Goal: Task Accomplishment & Management: Manage account settings

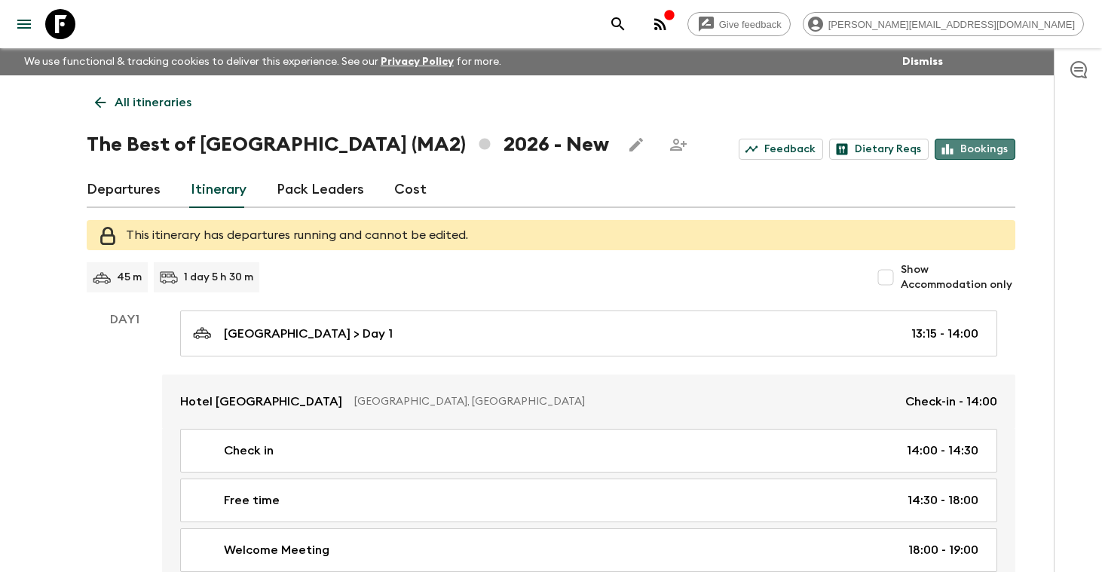
click at [983, 151] on link "Bookings" at bounding box center [975, 149] width 81 height 21
click at [160, 101] on p "All itineraries" at bounding box center [153, 103] width 77 height 18
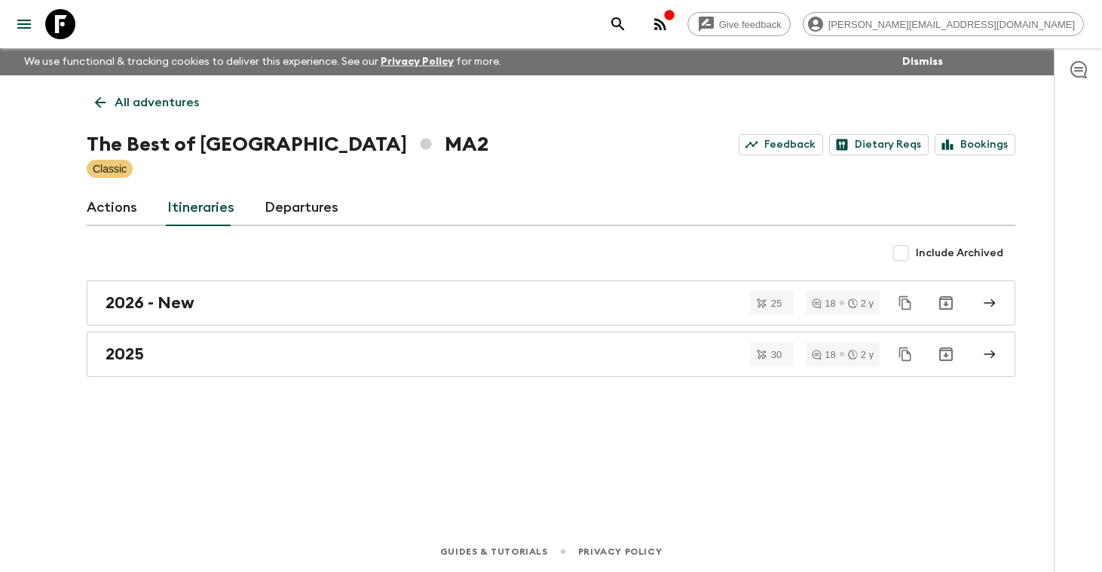
click at [154, 100] on p "All adventures" at bounding box center [157, 103] width 84 height 18
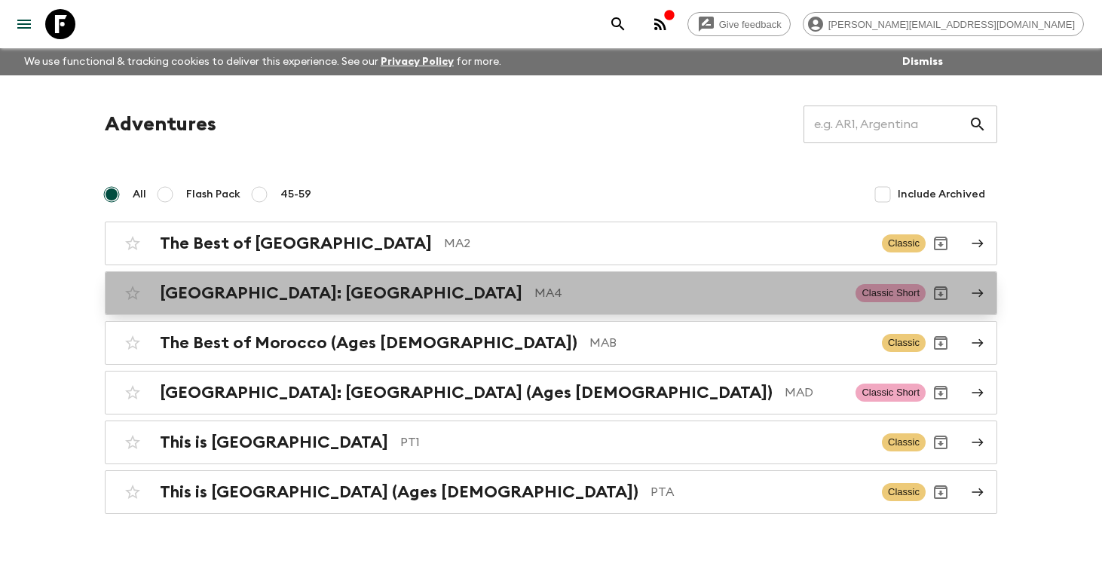
click at [267, 285] on h2 "[GEOGRAPHIC_DATA]: [GEOGRAPHIC_DATA]" at bounding box center [341, 294] width 363 height 20
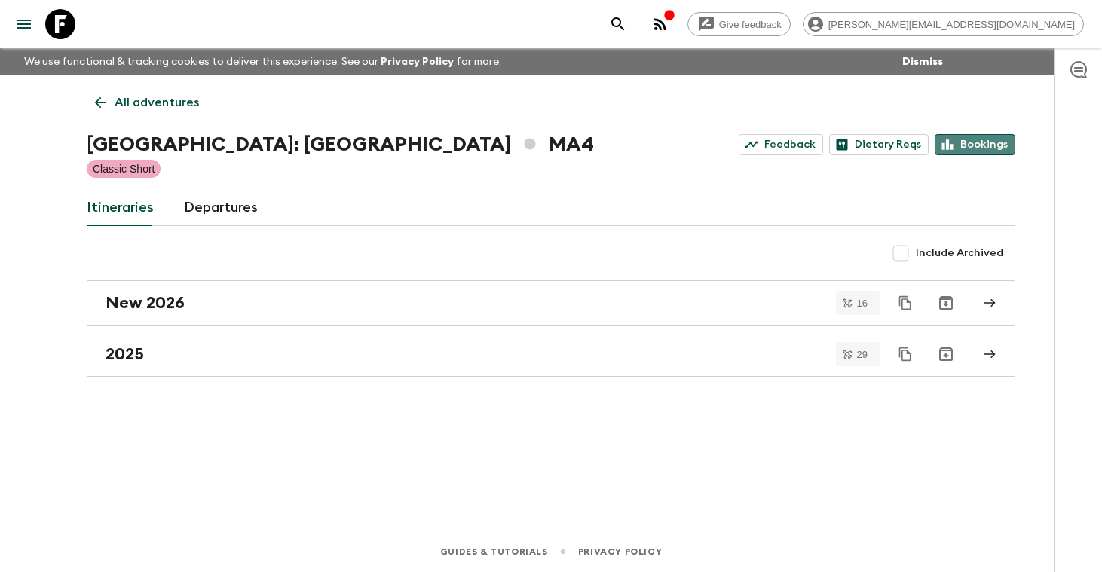
click at [989, 139] on link "Bookings" at bounding box center [975, 144] width 81 height 21
click at [167, 100] on p "All adventures" at bounding box center [157, 103] width 84 height 18
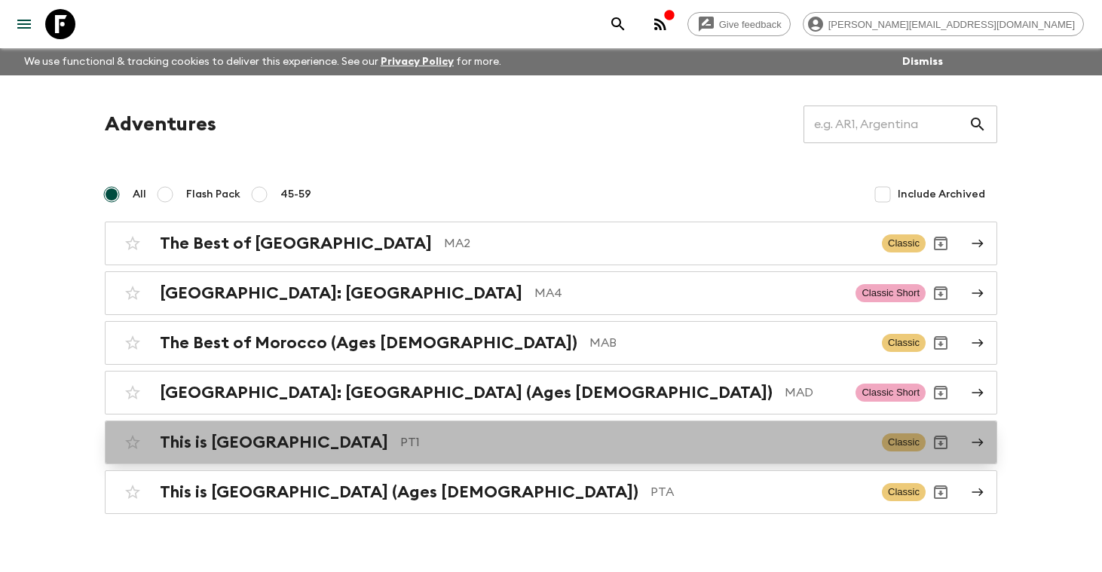
click at [244, 446] on h2 "This is [GEOGRAPHIC_DATA]" at bounding box center [274, 443] width 228 height 20
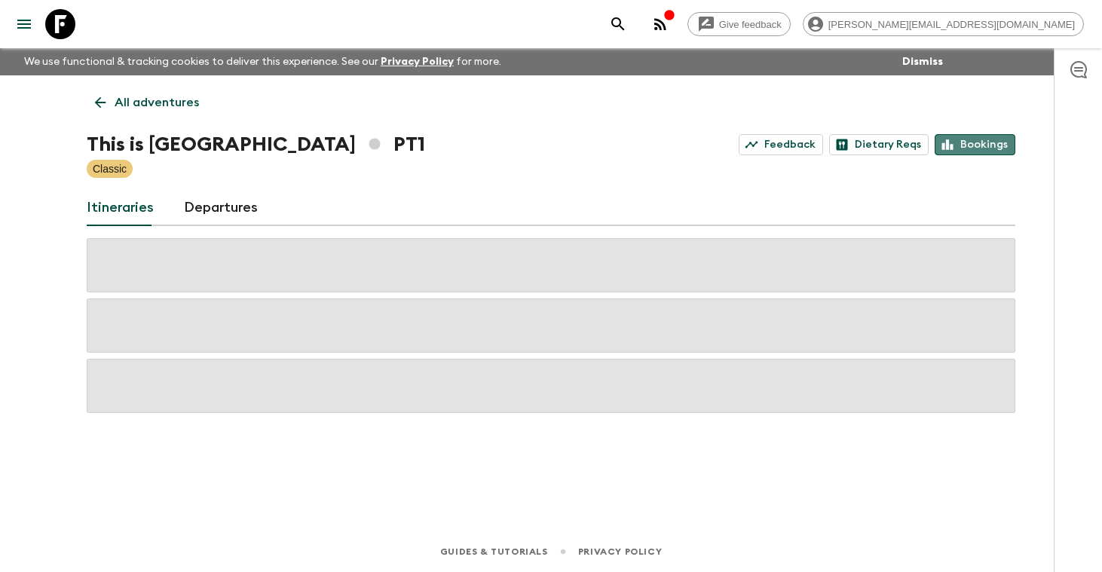
click at [984, 145] on link "Bookings" at bounding box center [975, 144] width 81 height 21
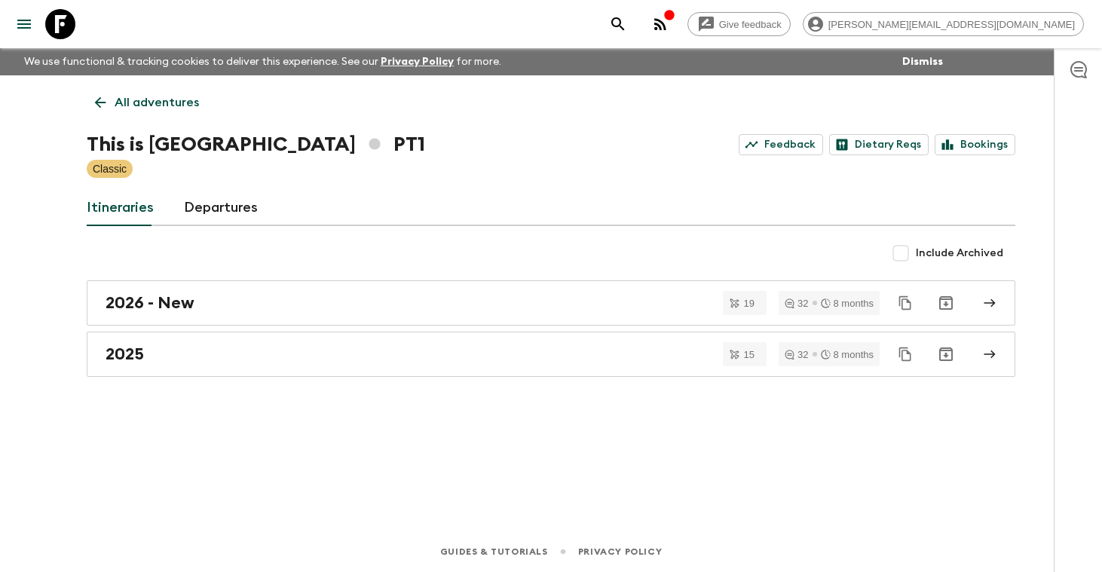
click at [156, 108] on p "All adventures" at bounding box center [157, 103] width 84 height 18
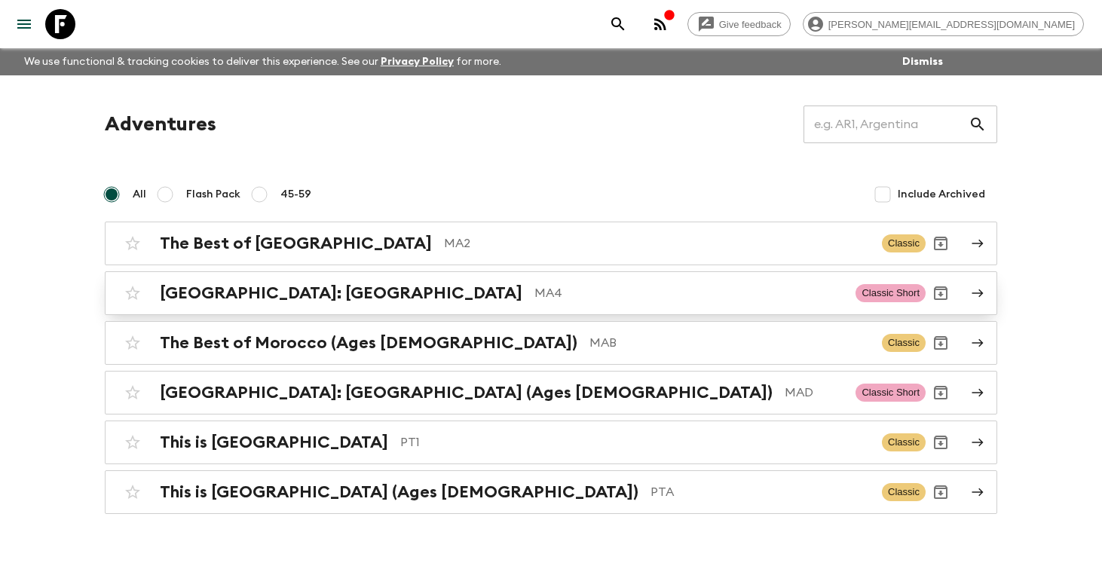
click at [219, 292] on h2 "[GEOGRAPHIC_DATA]: [GEOGRAPHIC_DATA]" at bounding box center [341, 294] width 363 height 20
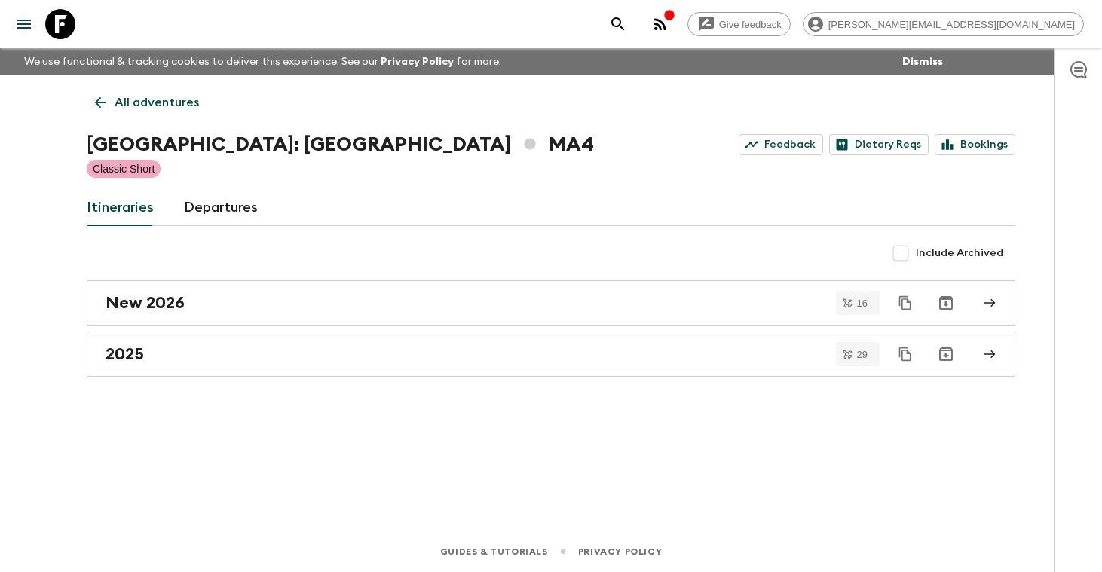
click at [216, 209] on link "Departures" at bounding box center [221, 208] width 74 height 36
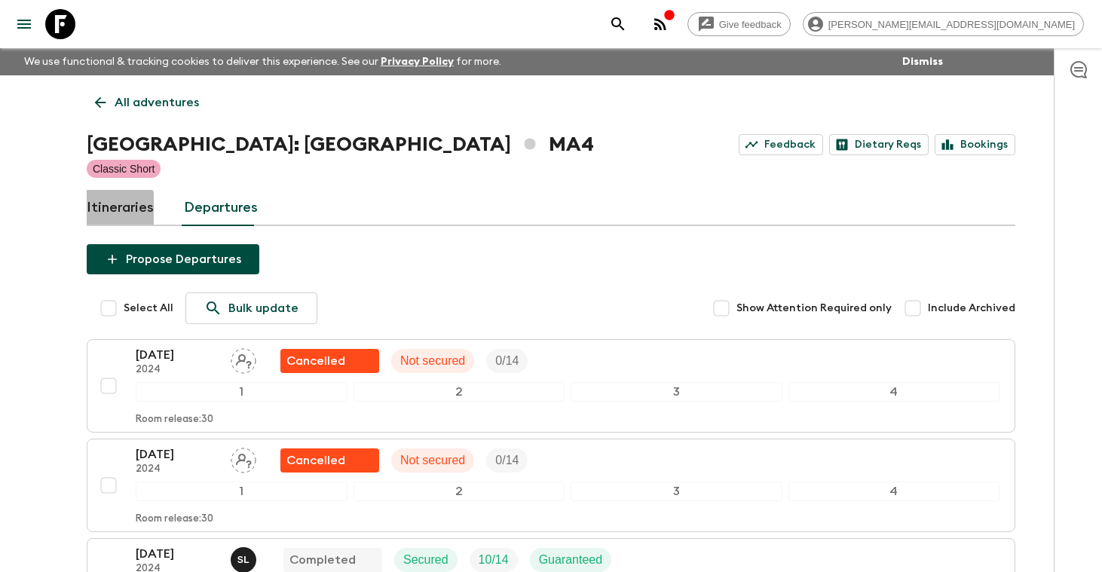
click at [113, 210] on link "Itineraries" at bounding box center [120, 208] width 67 height 36
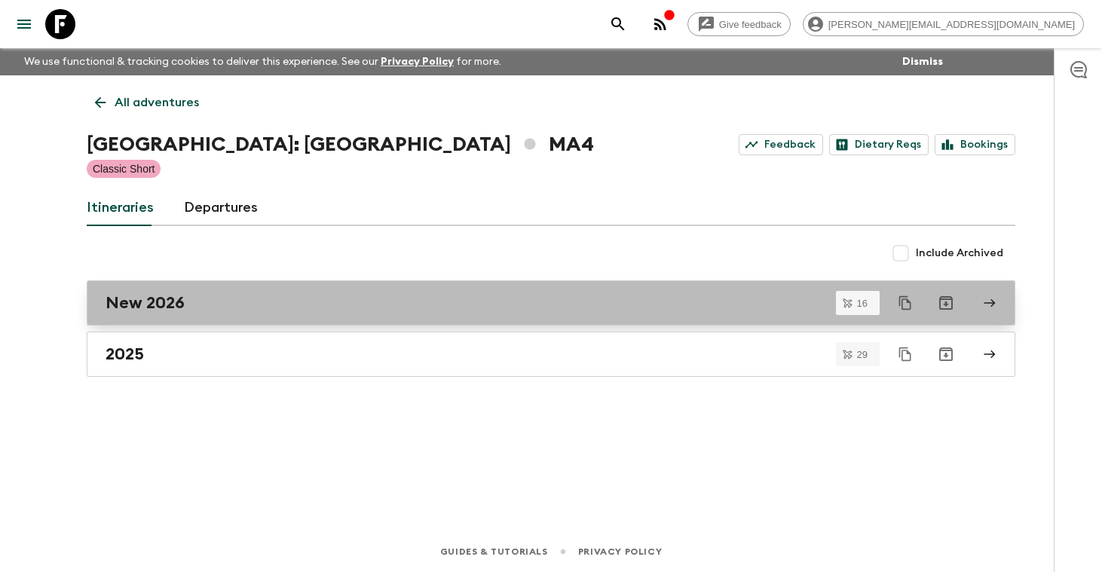
click at [155, 304] on h2 "New 2026" at bounding box center [145, 303] width 79 height 20
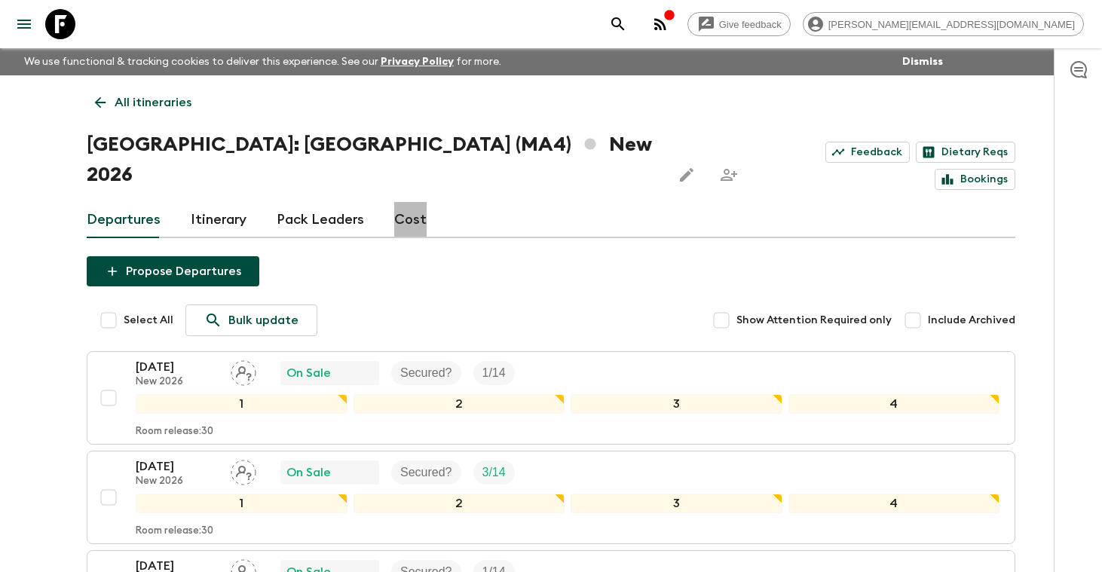
click at [405, 202] on link "Cost" at bounding box center [410, 220] width 32 height 36
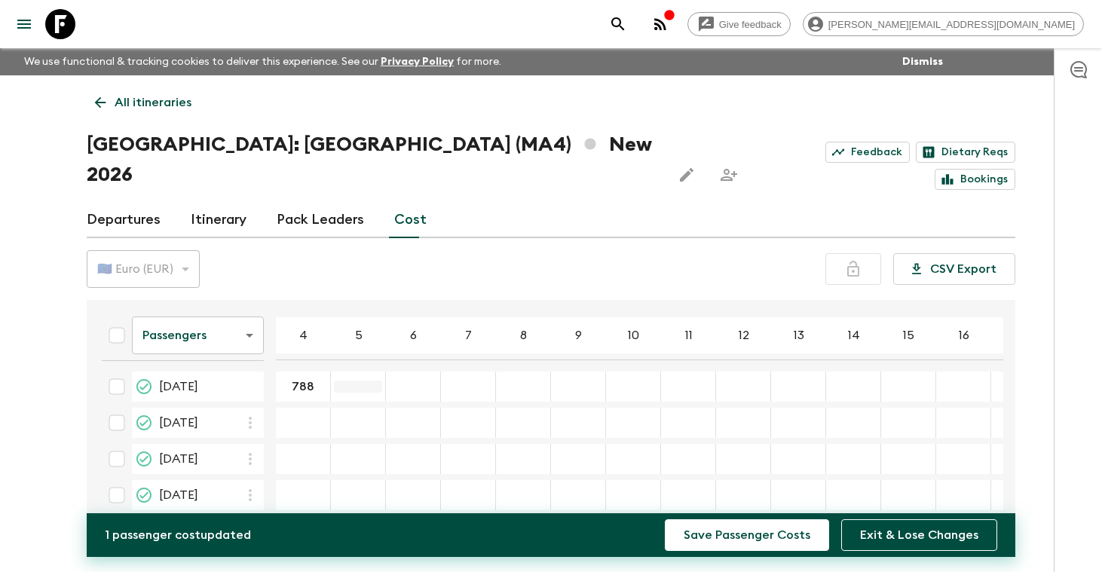
type input "788"
type input "720"
type input "686"
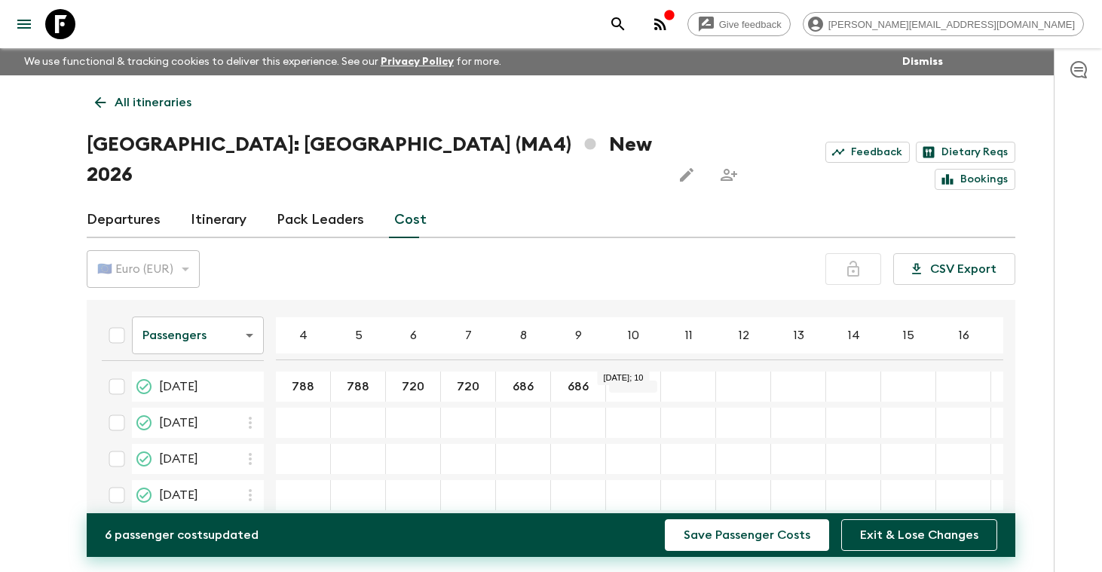
type input "686"
type input "668"
type input "655"
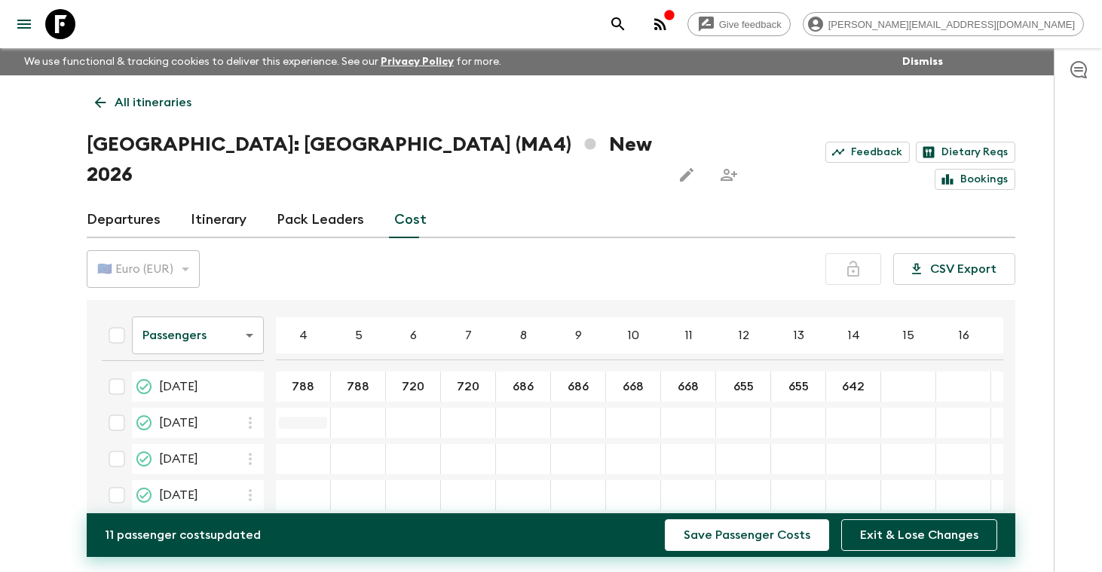
type input "642"
type input "788"
type input "720"
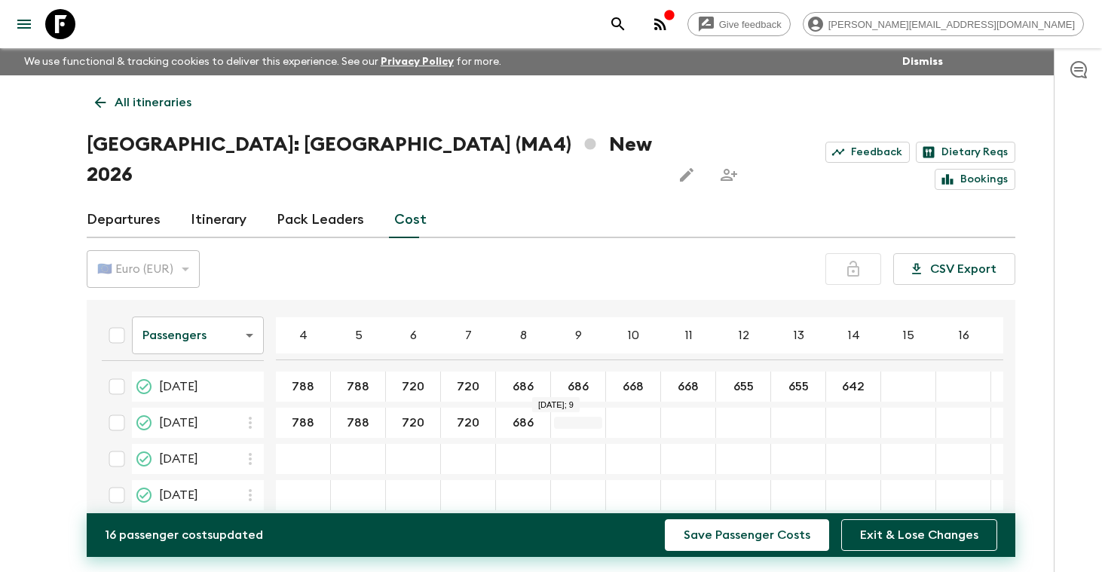
type input "686"
type input "668"
type input "655"
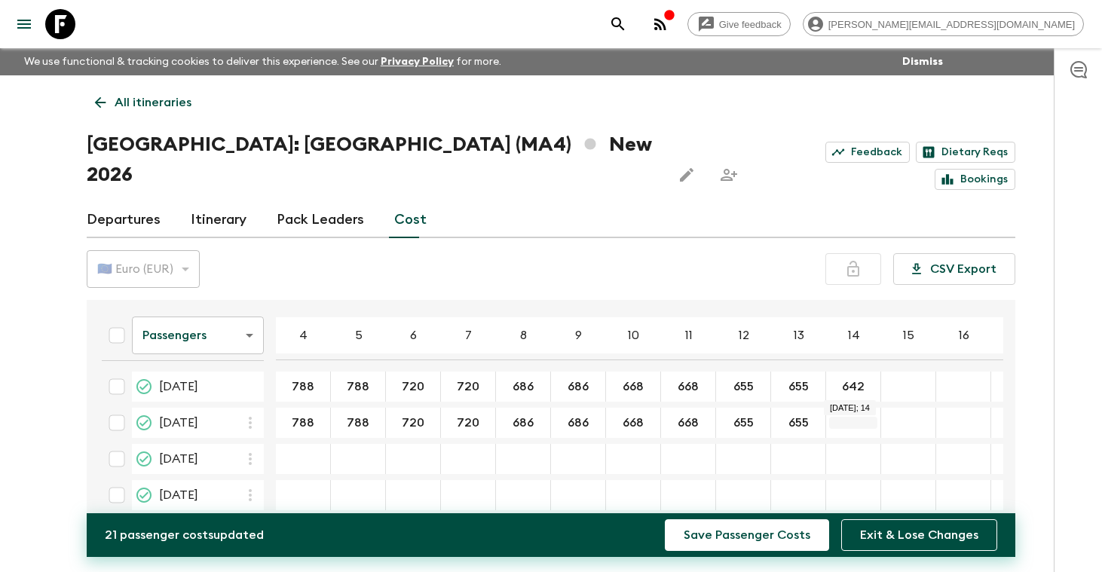
type input "655"
type input "642"
type input "788"
type input "720"
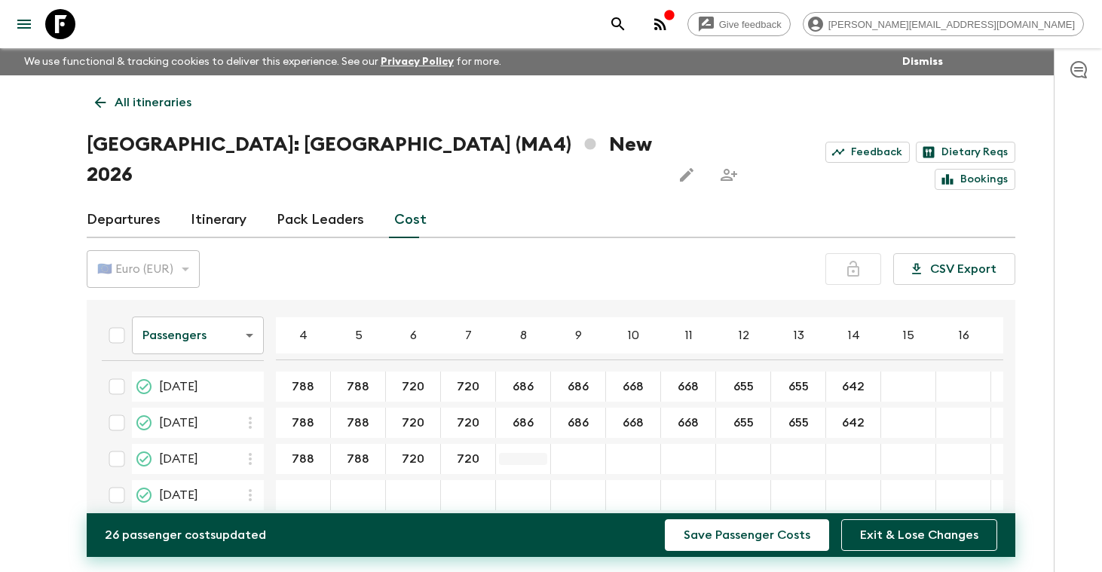
type input "720"
type input "686"
type input "668"
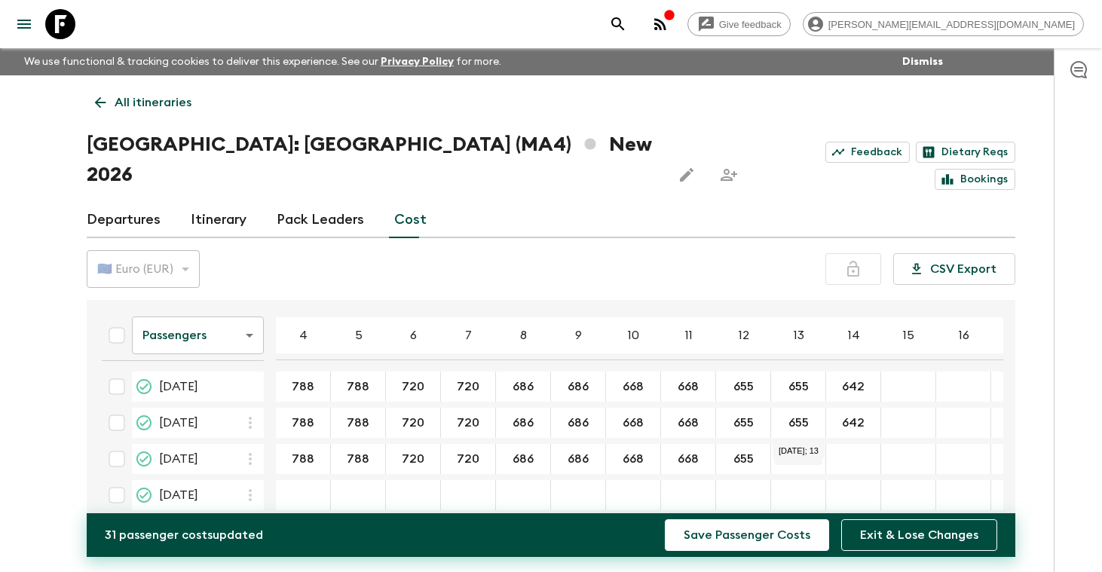
type input "655"
type input "642"
type input "890"
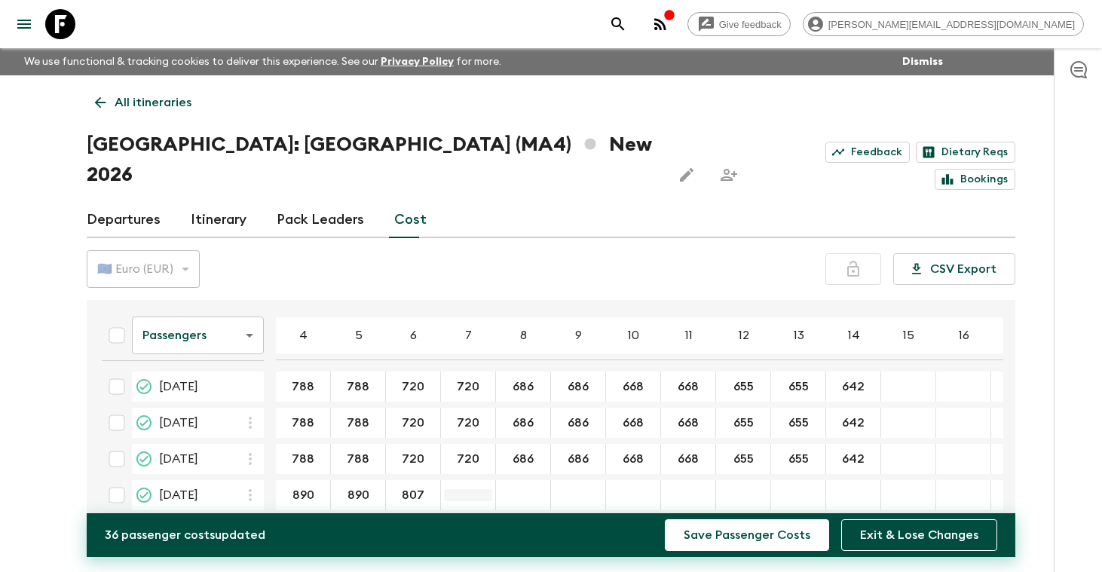
type input "807"
type input "766"
type input "742"
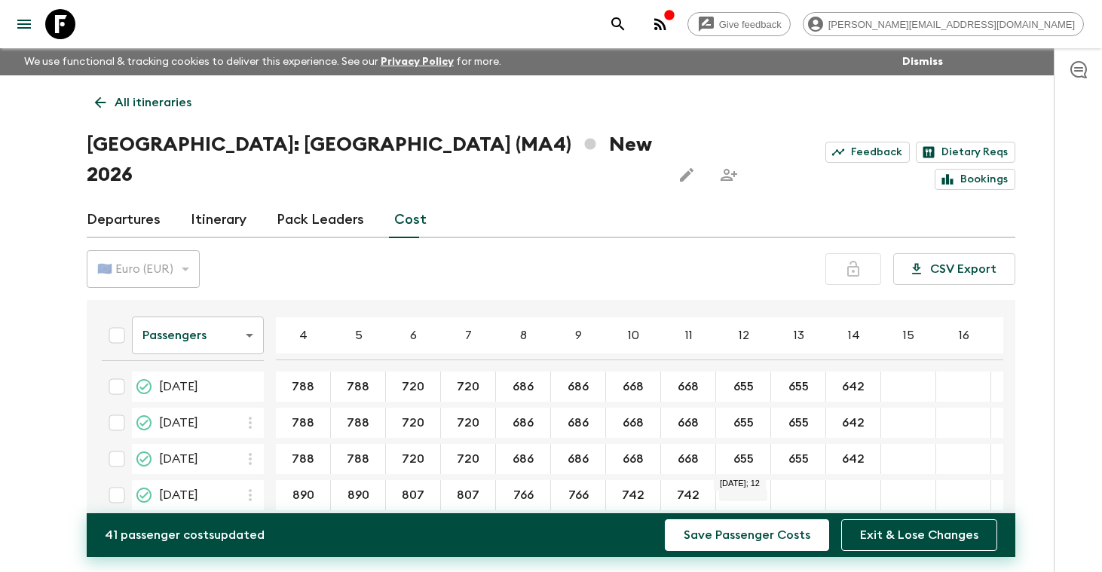
type input "742"
type input "727"
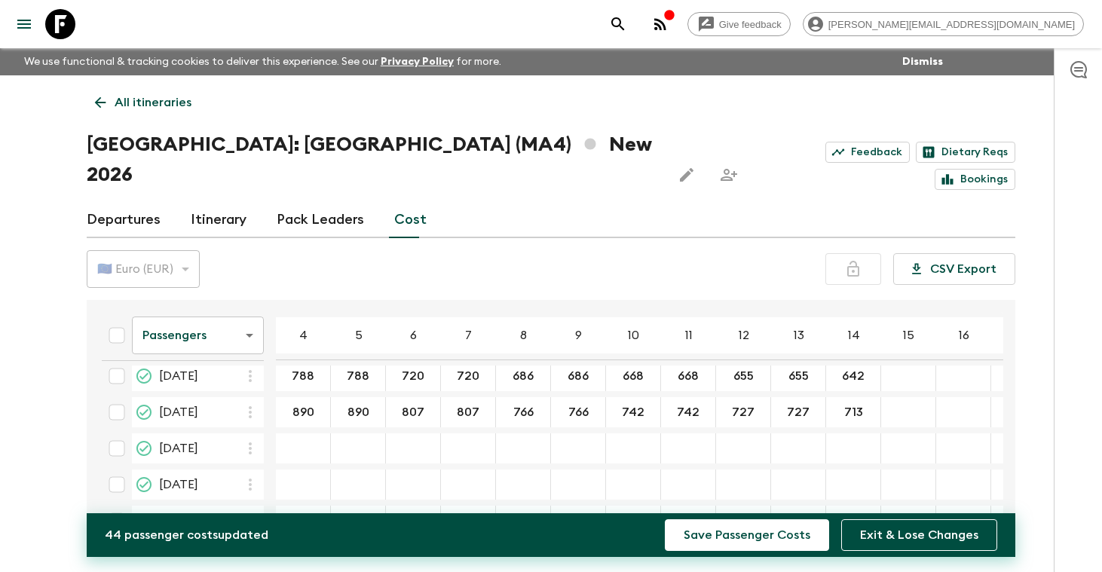
scroll to position [84, 0]
type input "713"
type input "890"
type input "807"
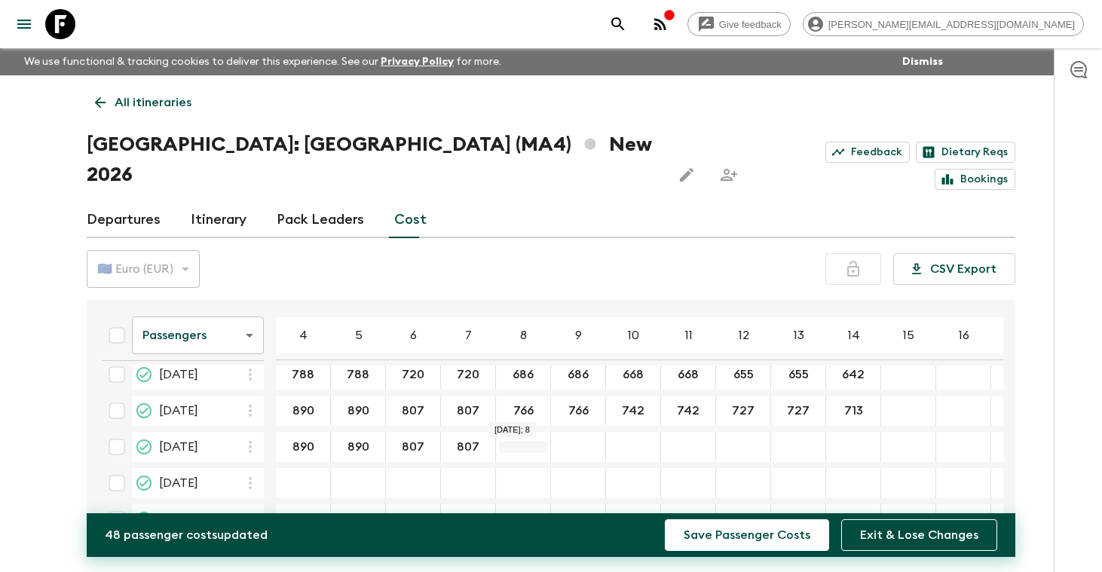
type input "807"
type input "766"
type input "742"
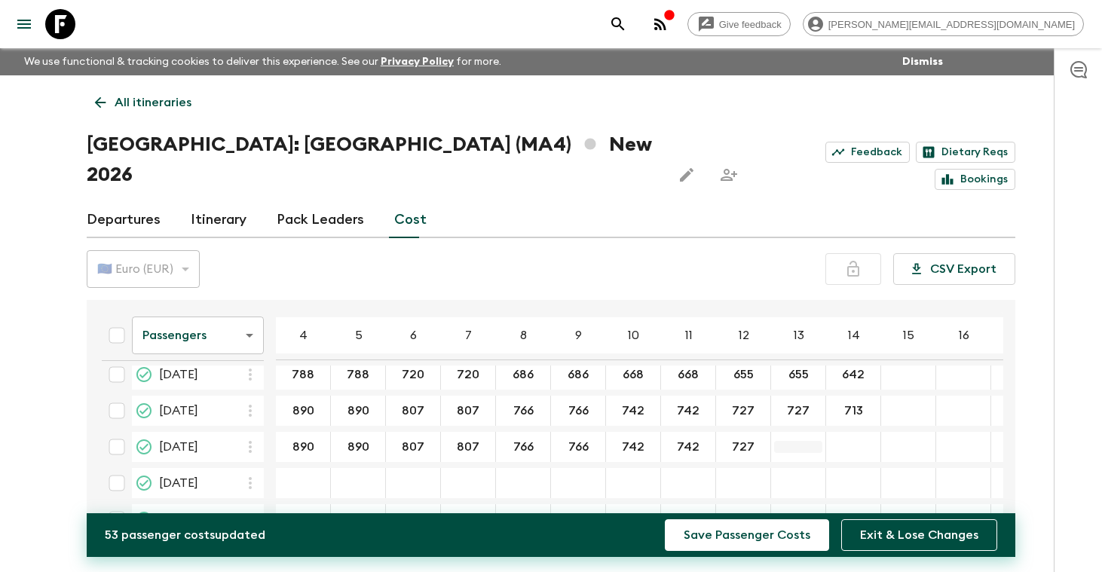
type input "727"
type input "713"
type input "890"
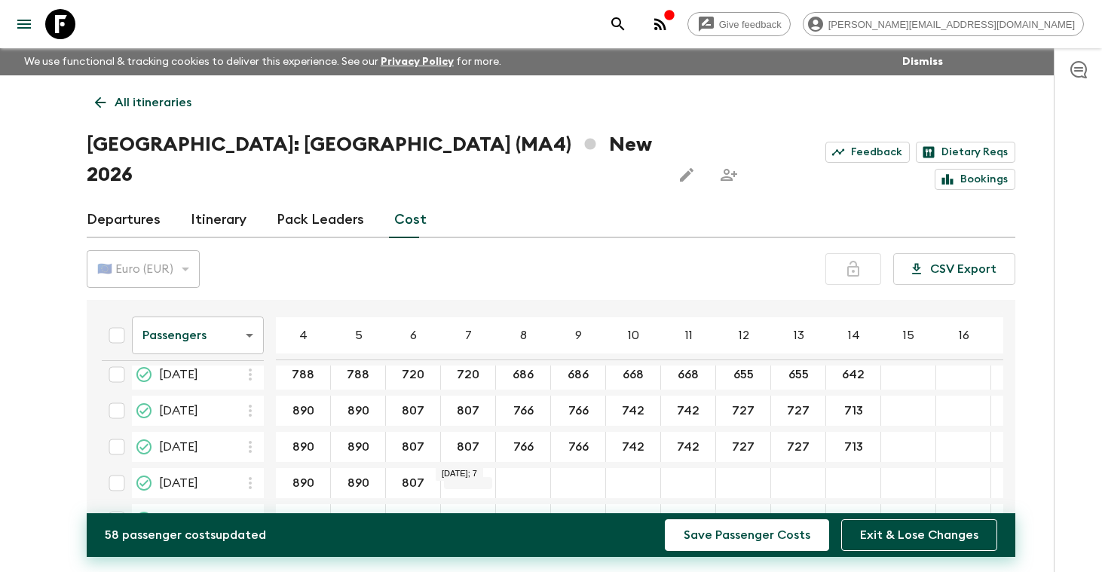
type input "807"
type input "766"
type input "742"
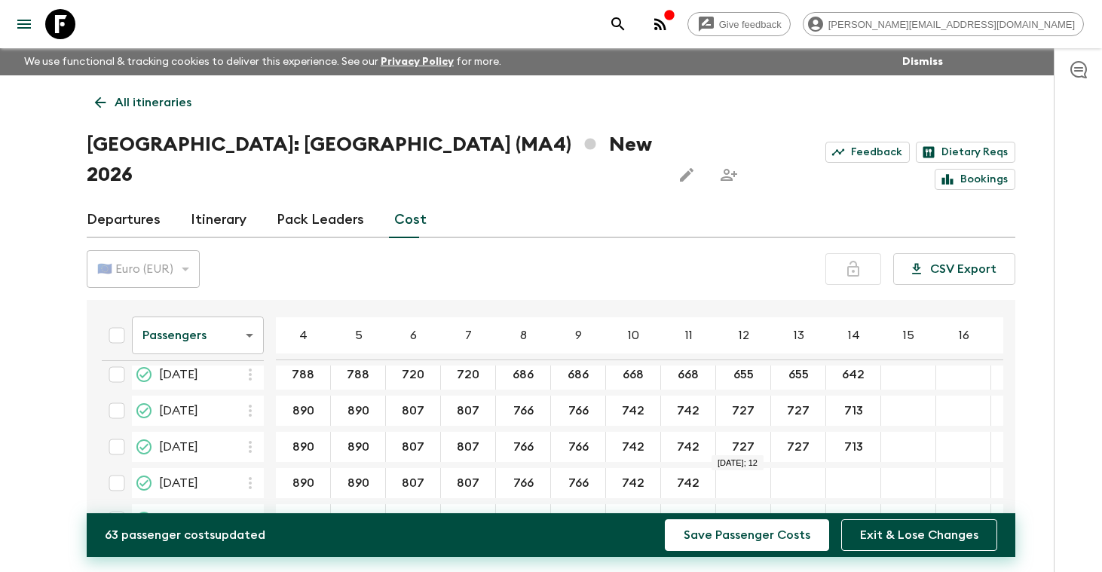
type input "742"
click at [749, 468] on div "20 May 2026; 12" at bounding box center [743, 483] width 55 height 30
type input "727"
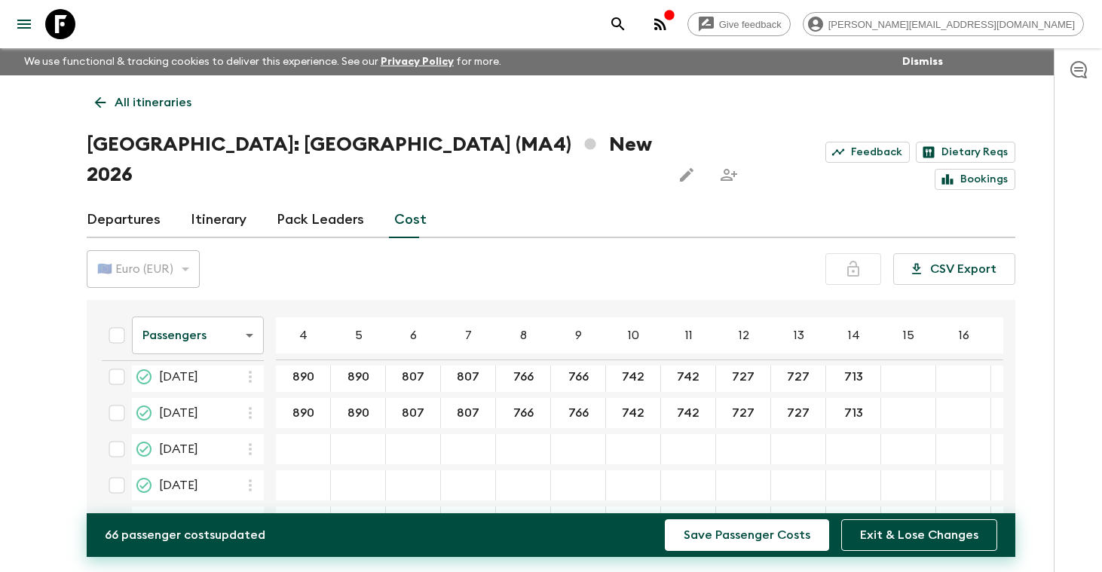
scroll to position [173, 0]
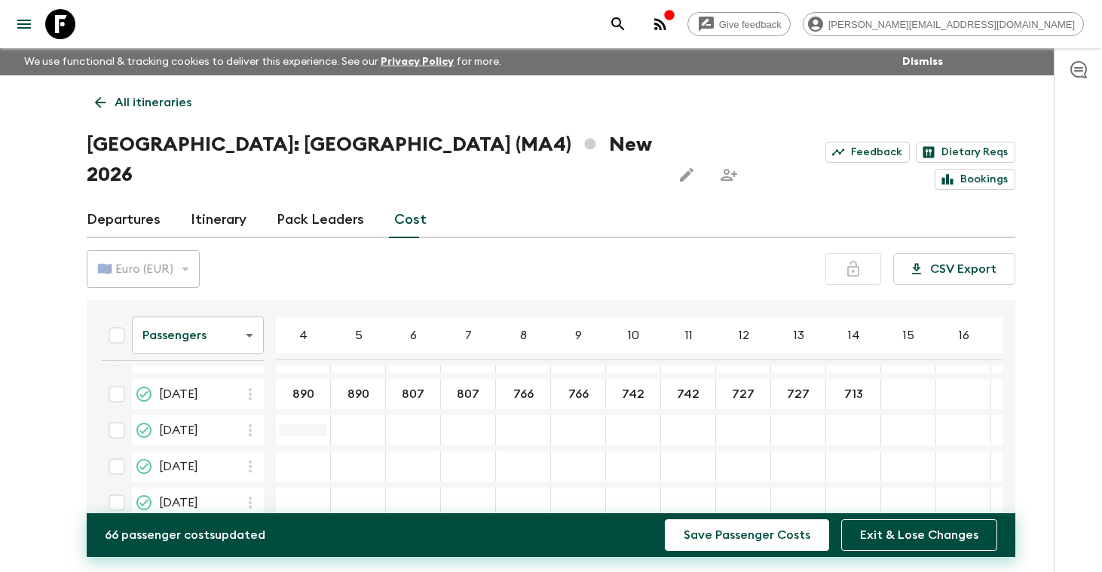
type input "713"
type input "788"
type input "720"
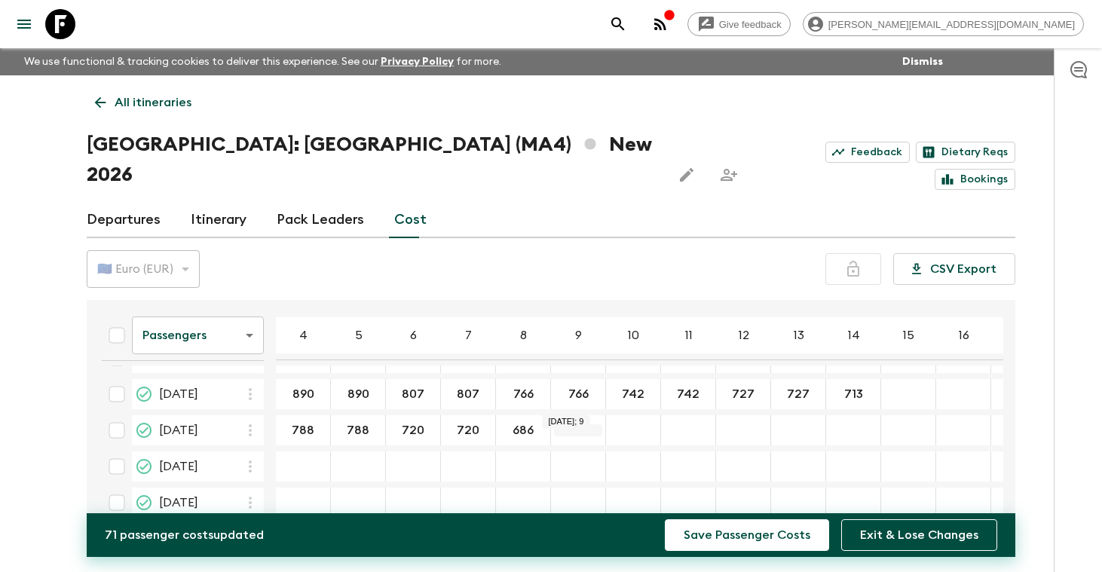
type input "686"
type input "668"
type input "655"
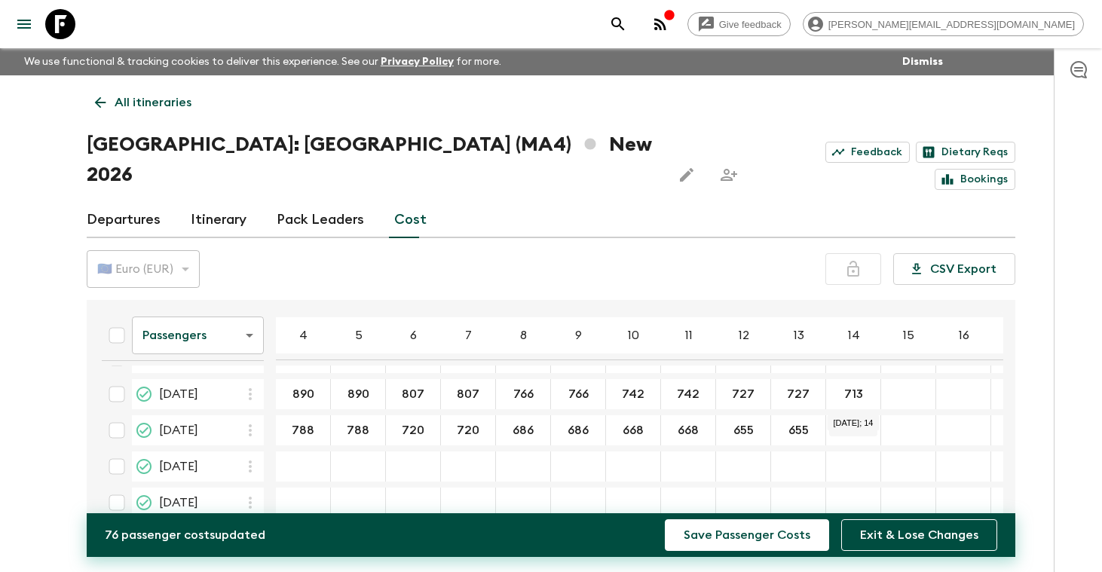
type input "655"
type input "642"
type input "788"
type input "720"
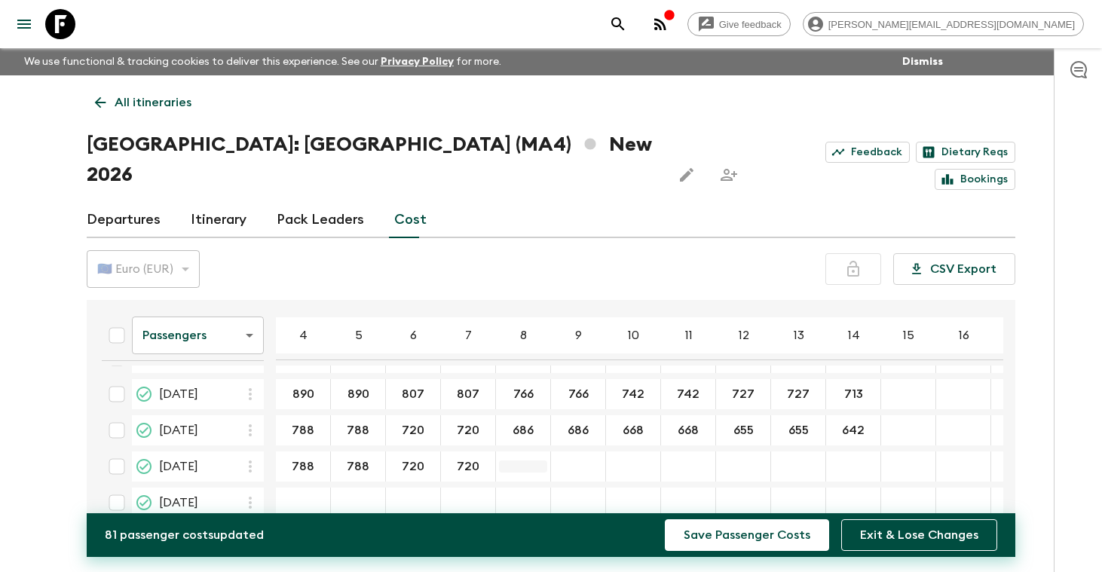
type input "720"
type input "686"
click at [575, 452] on div "17 Jun 2026; 9" at bounding box center [578, 467] width 55 height 30
type input "686"
type input "668"
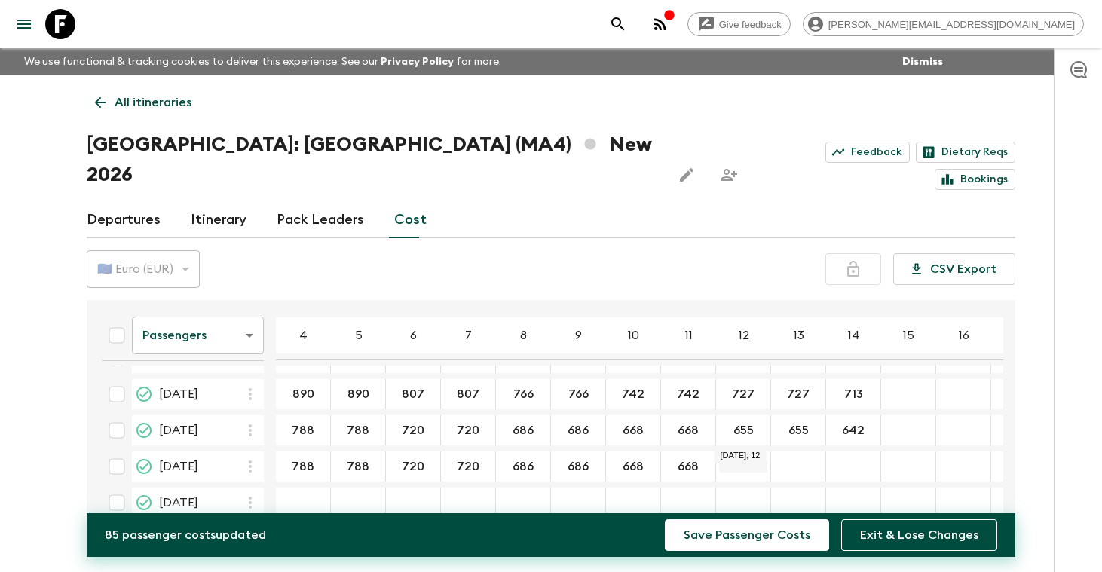
type input "668"
type input "655"
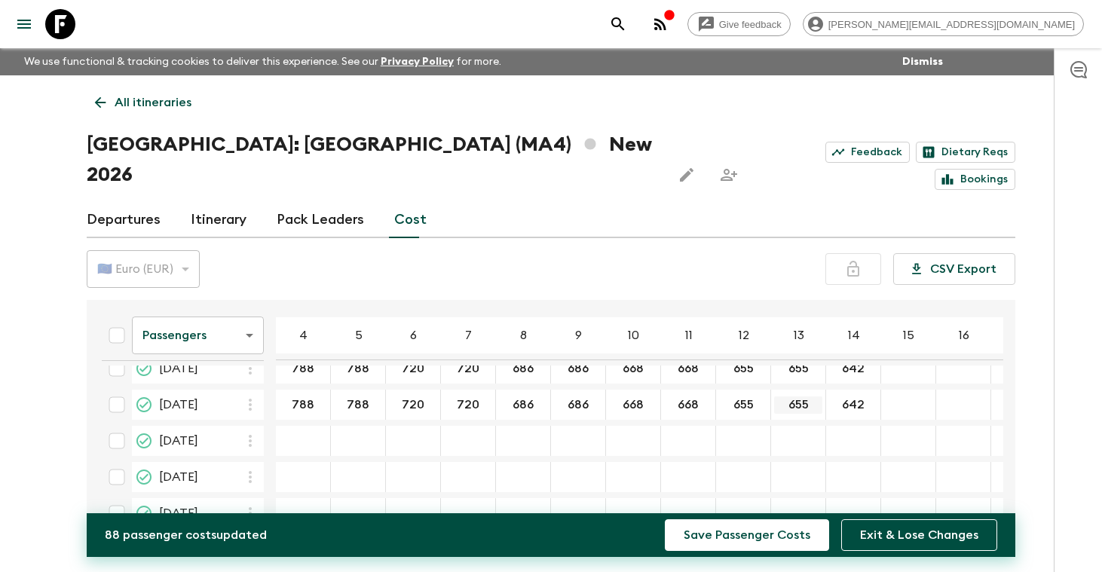
scroll to position [241, 0]
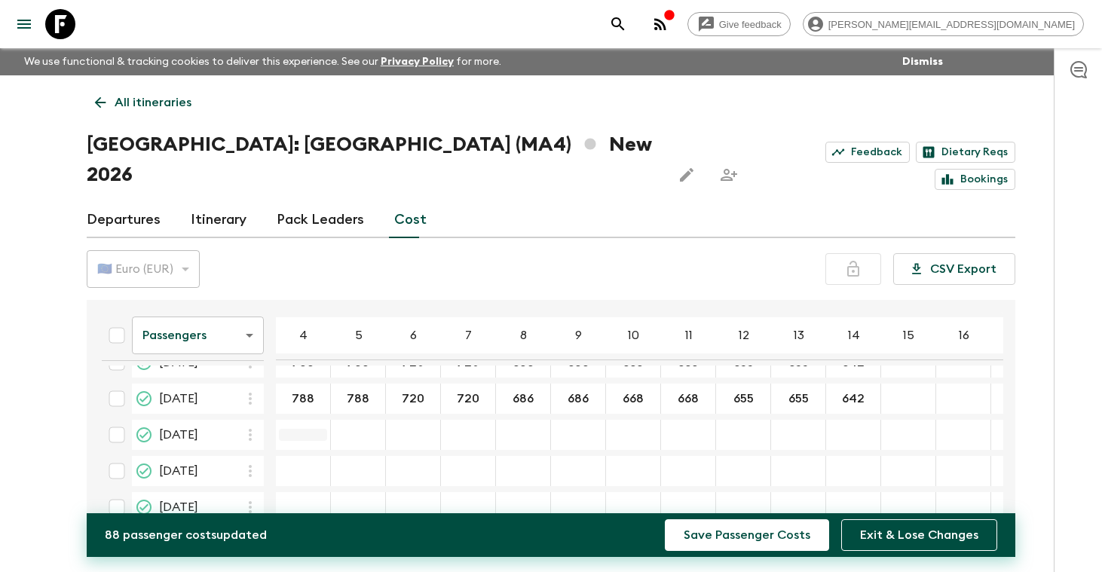
type input "642"
type input "788"
type input "720"
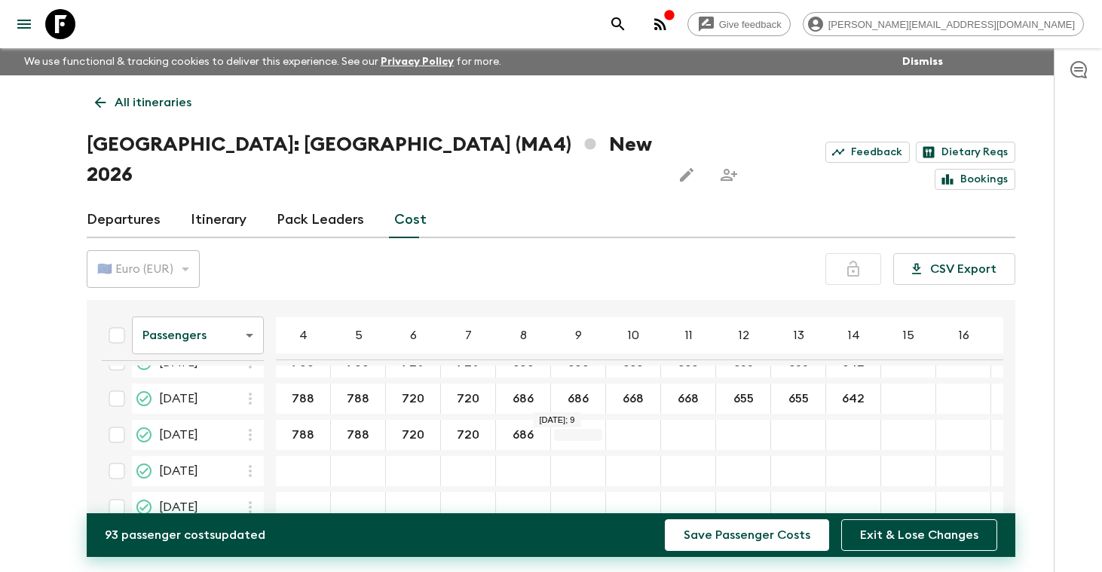
type input "686"
type input "668"
type input "655"
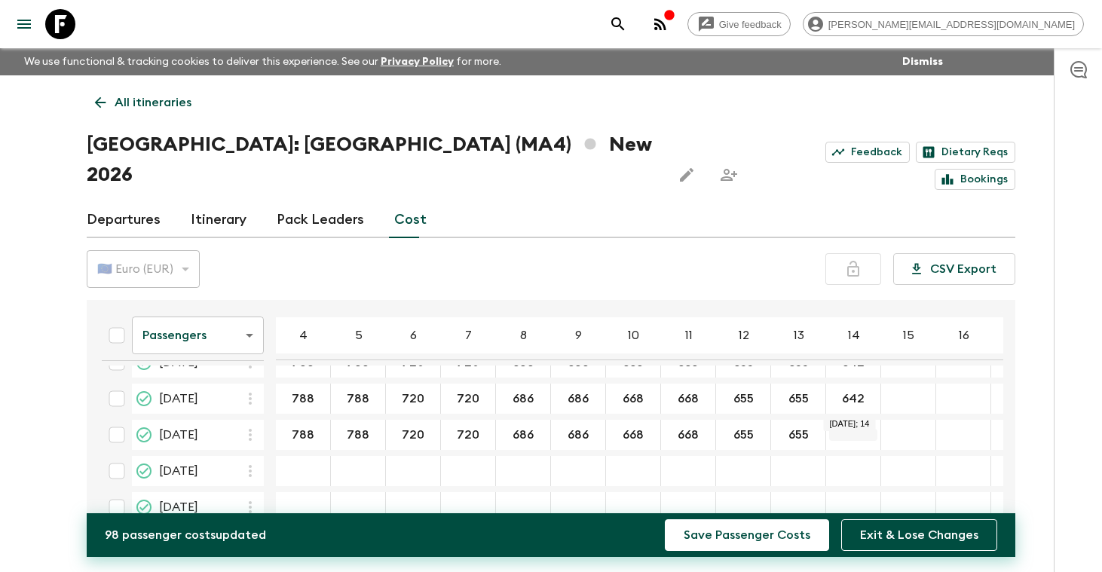
type input "655"
type input "642"
type input "788"
type input "720"
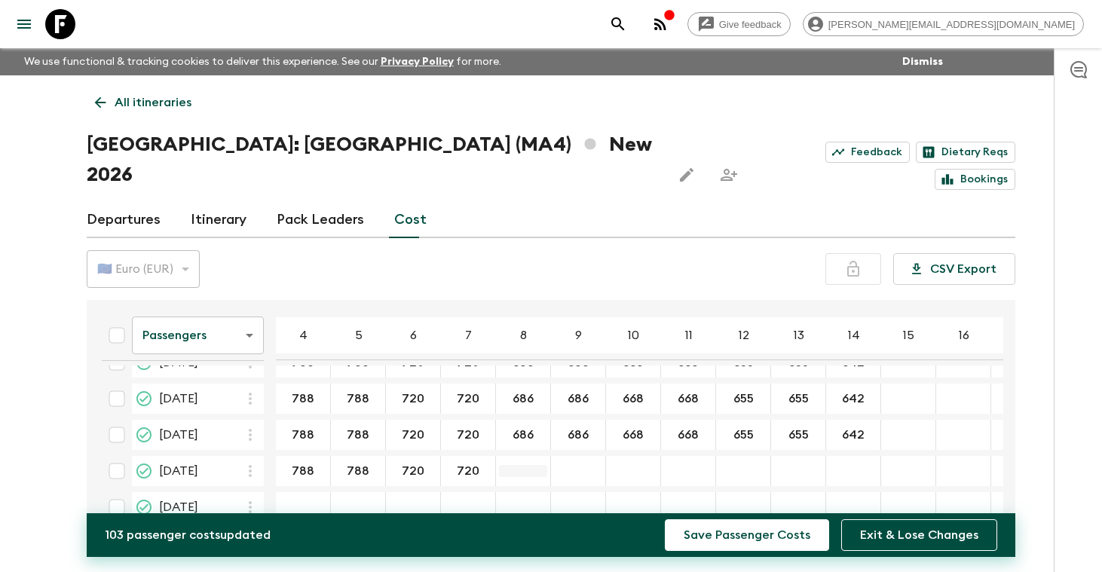
type input "720"
type input "686"
type input "668"
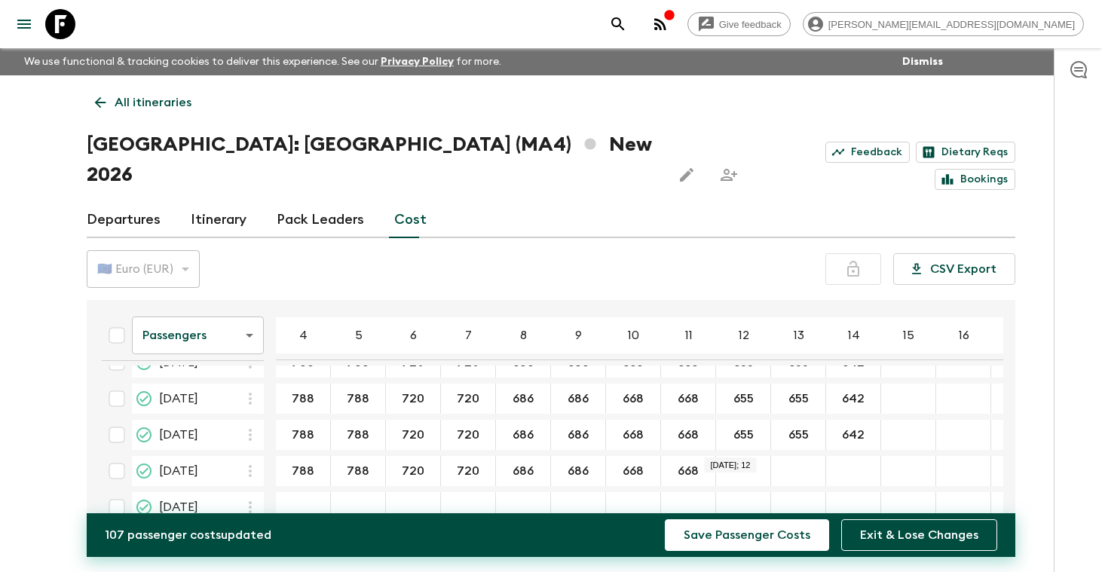
click at [741, 456] on div "18 Sep 2026; 12" at bounding box center [743, 471] width 55 height 30
type input "655"
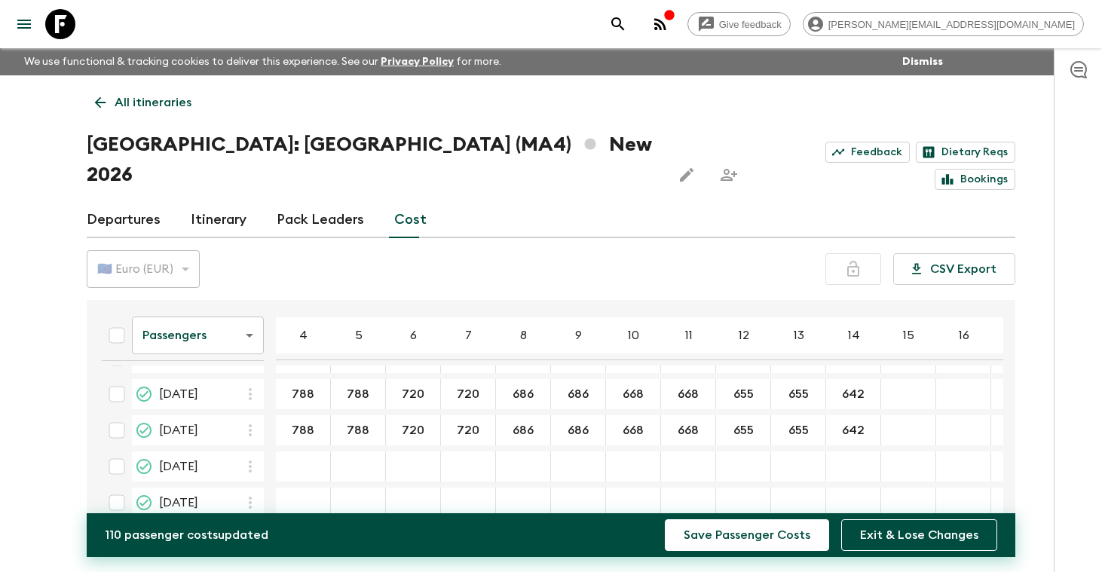
scroll to position [293, 0]
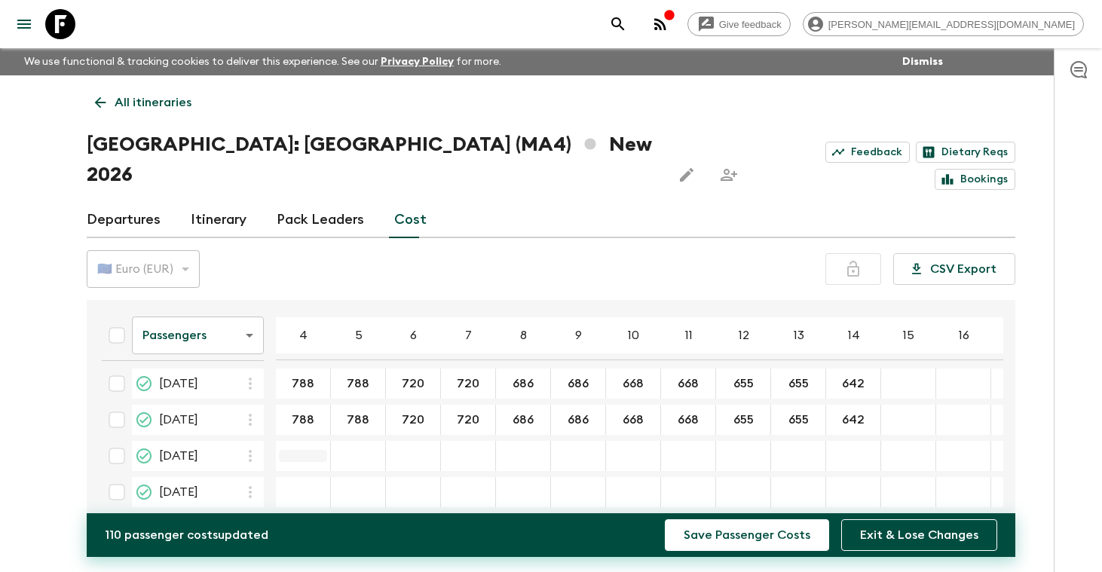
type input "642"
type input "788"
type input "720"
click at [465, 441] on div "25 Sep 2026; 7" at bounding box center [468, 456] width 55 height 30
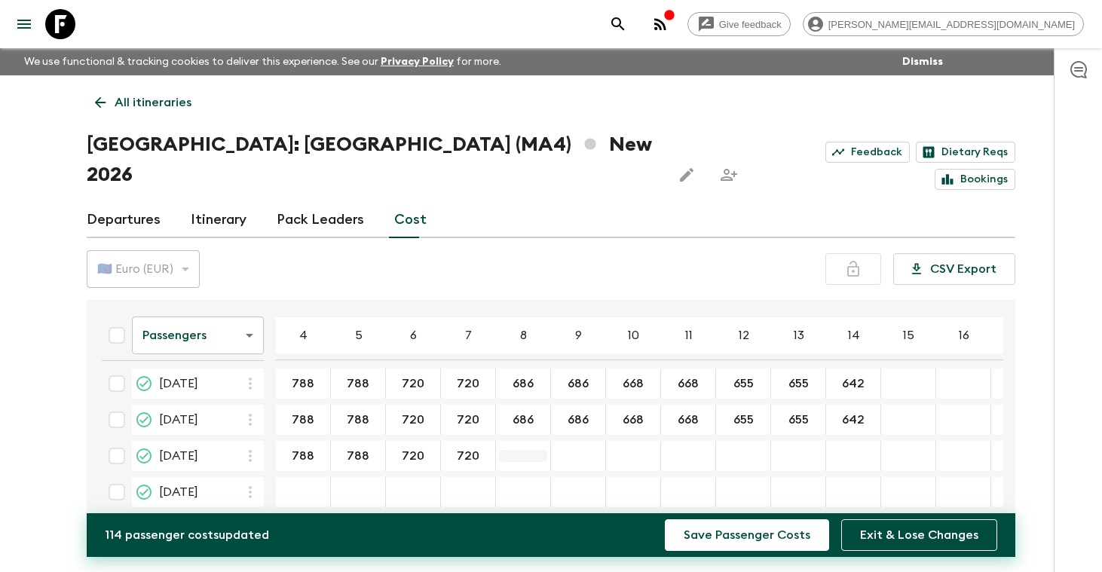
type input "720"
type input "686"
type input "668"
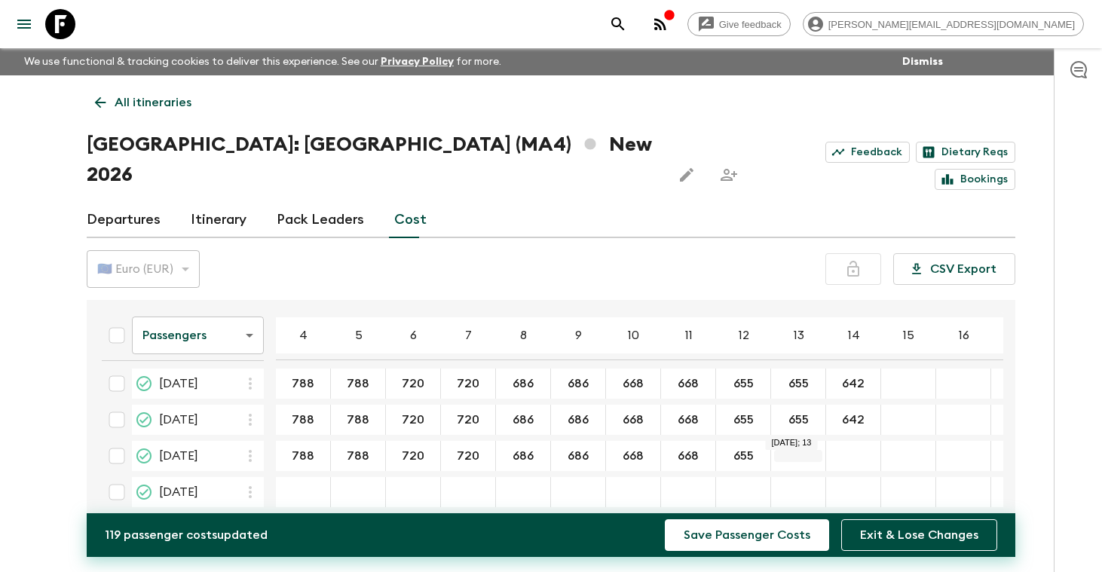
type input "655"
type input "642"
type input "890"
type input "807"
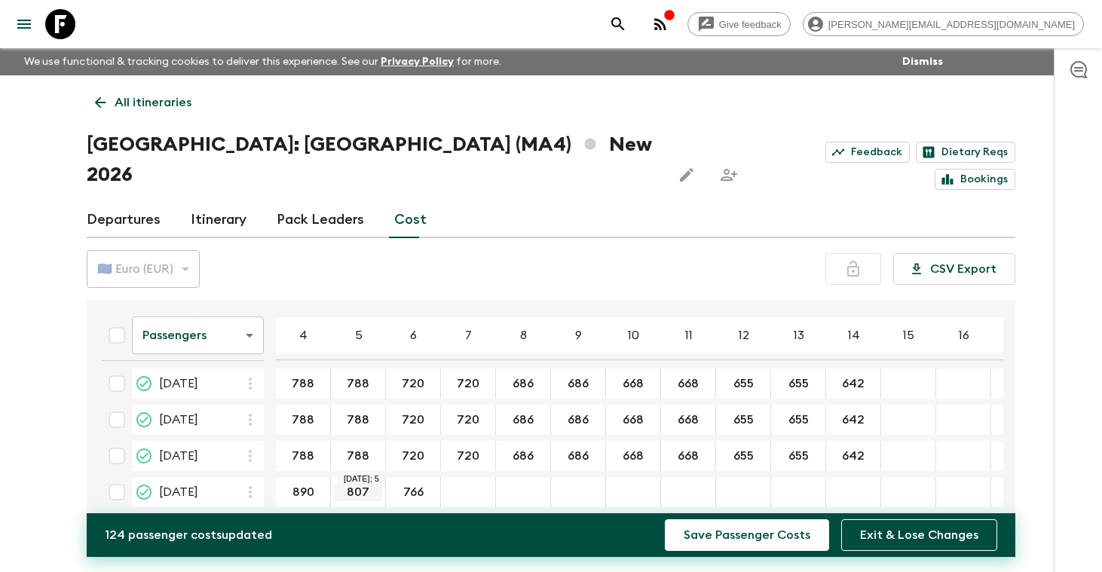
type input "766"
click at [372, 484] on input "807" at bounding box center [358, 492] width 48 height 17
type input "890"
click at [417, 484] on input "766" at bounding box center [413, 492] width 48 height 17
type input "807"
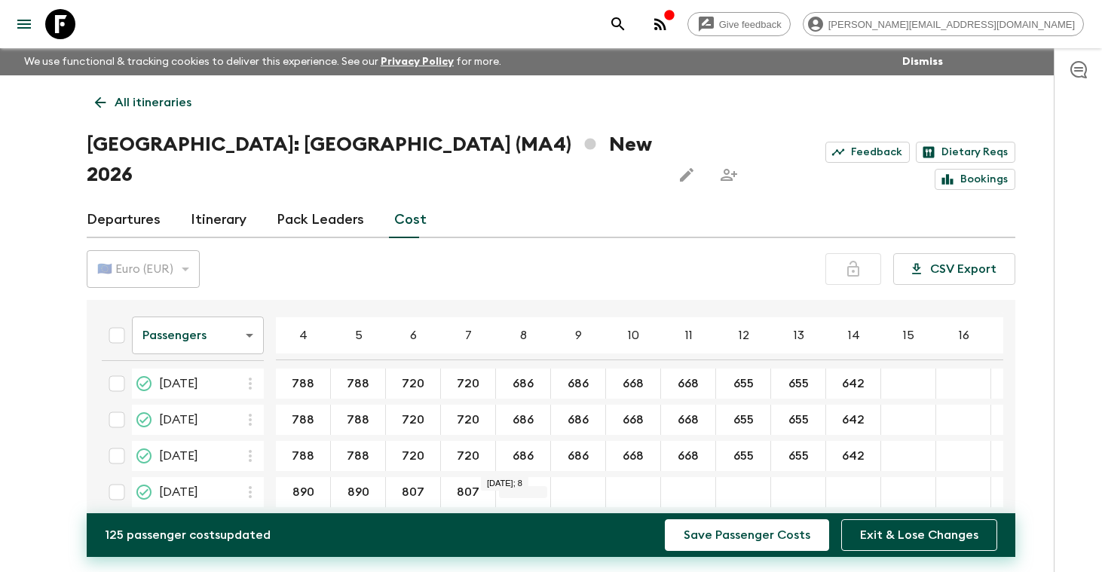
type input "807"
type input "766"
type input "742"
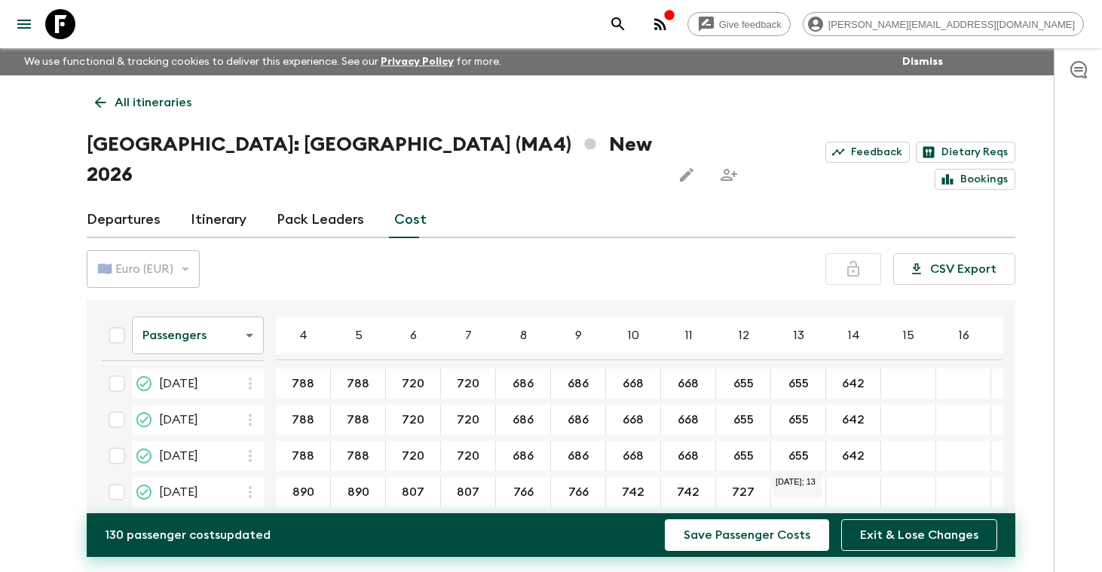
type input "727"
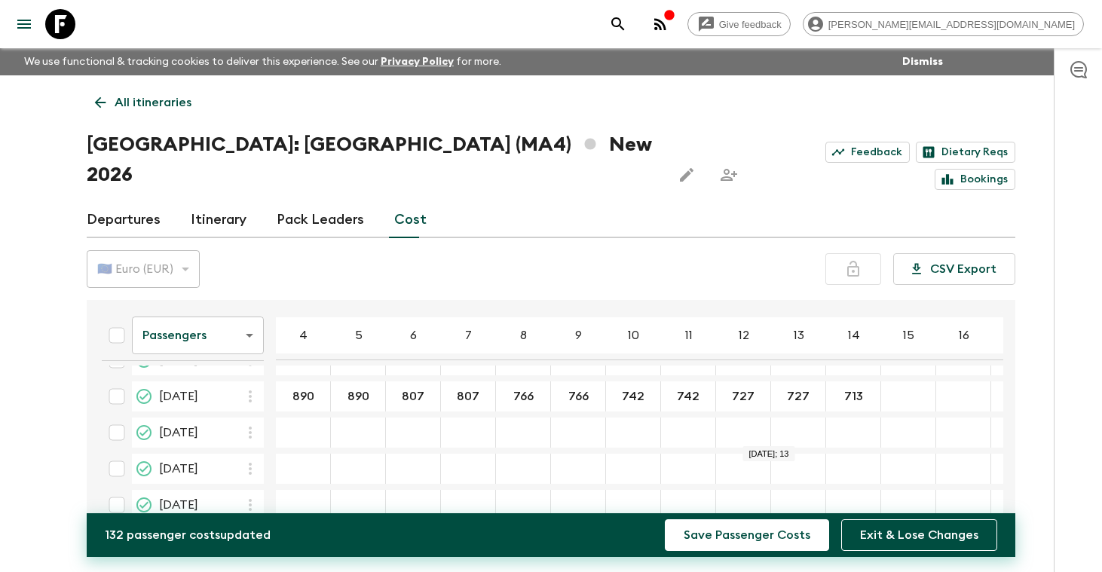
scroll to position [384, 0]
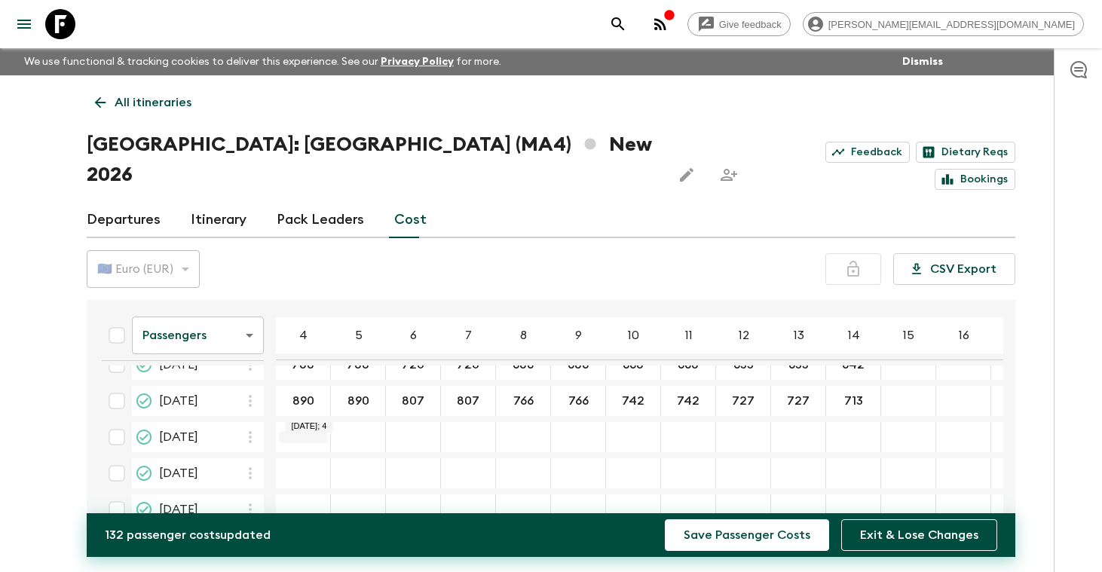
type input "713"
type input "890"
type input "807"
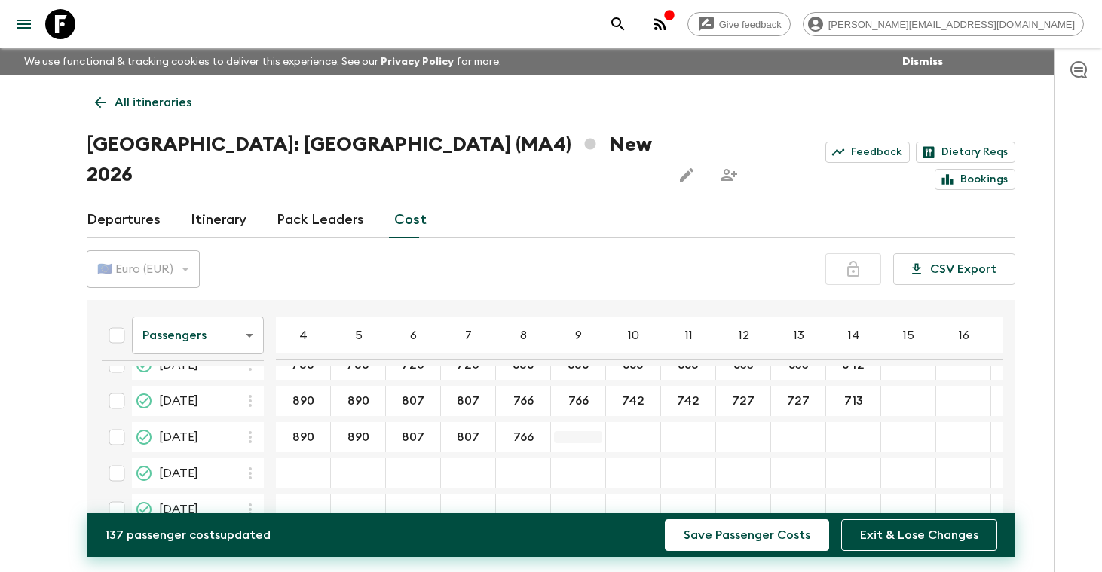
type input "766"
type input "742"
type input "727"
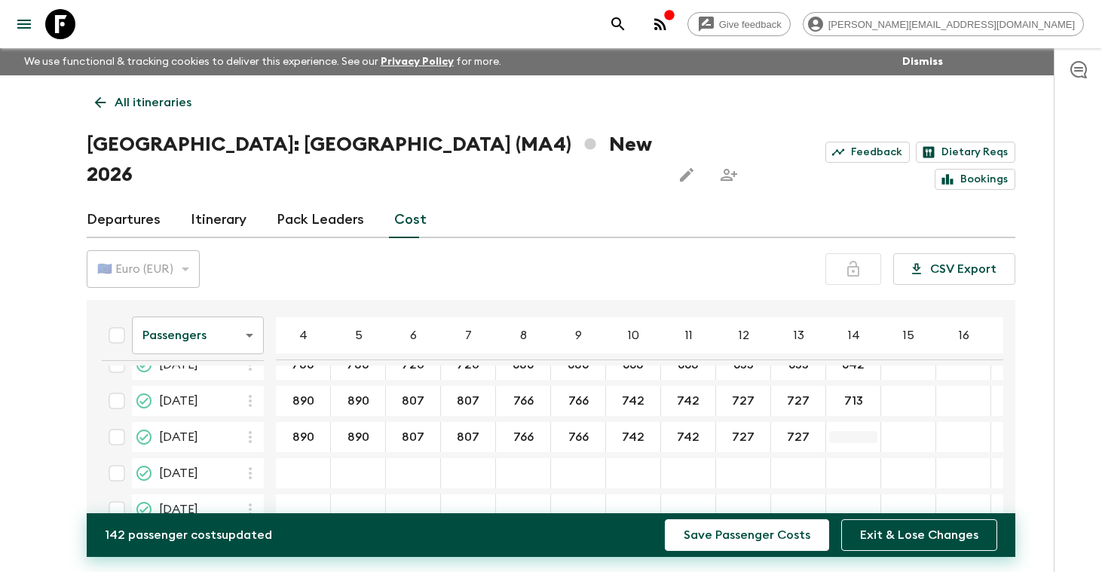
type input "727"
type input "713"
type input "890"
type input "807"
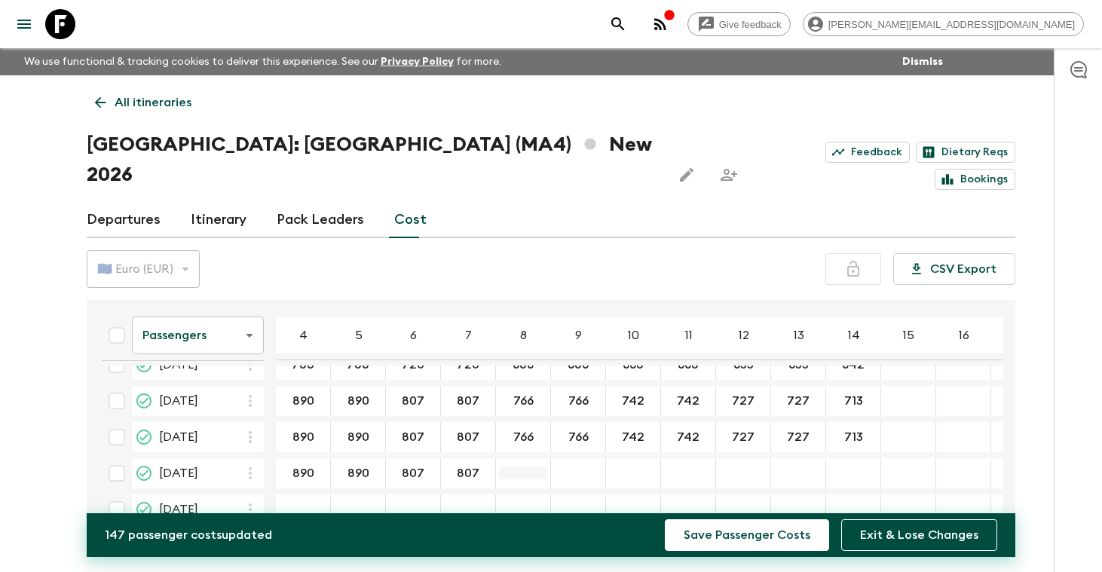
type input "807"
type input "766"
click at [636, 458] on div "25 Nov 2026; 10" at bounding box center [633, 473] width 55 height 30
type input "742"
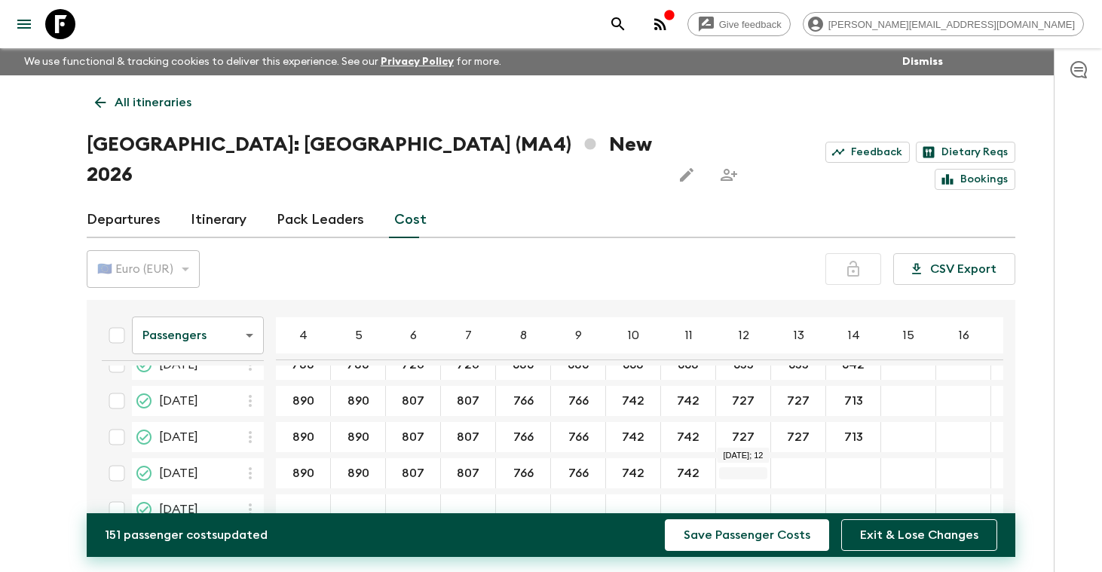
type input "742"
type input "727"
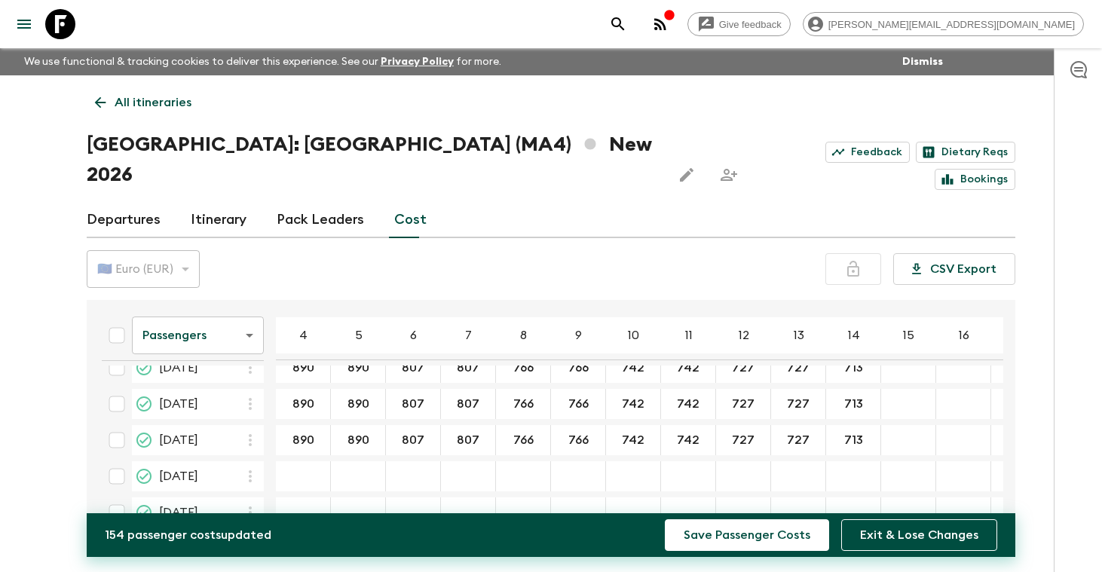
scroll to position [423, 0]
type input "713"
type input "920"
type input "838"
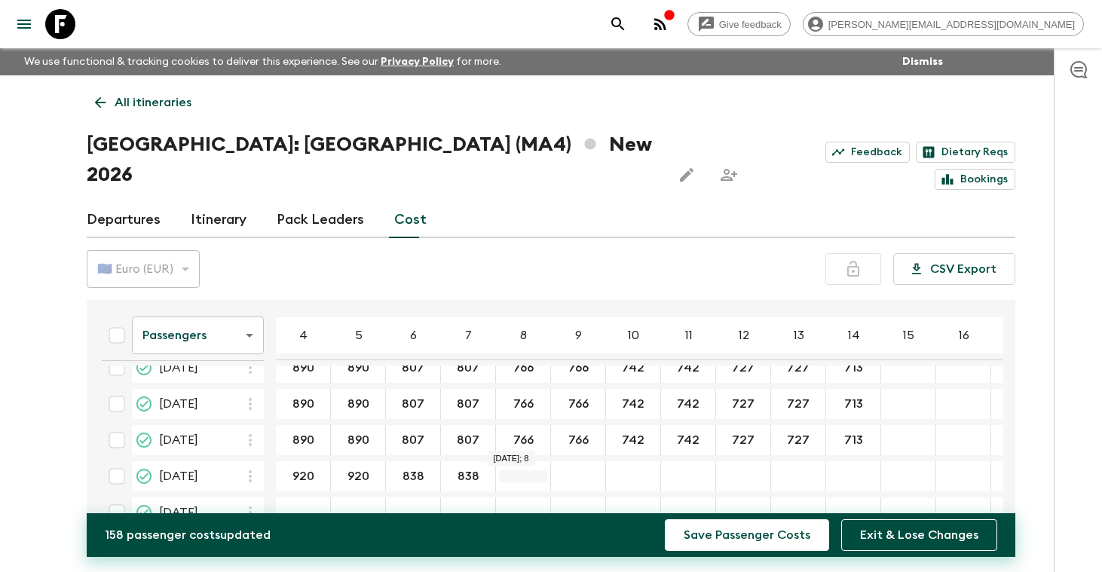
type input "838"
type input "796"
type input "773"
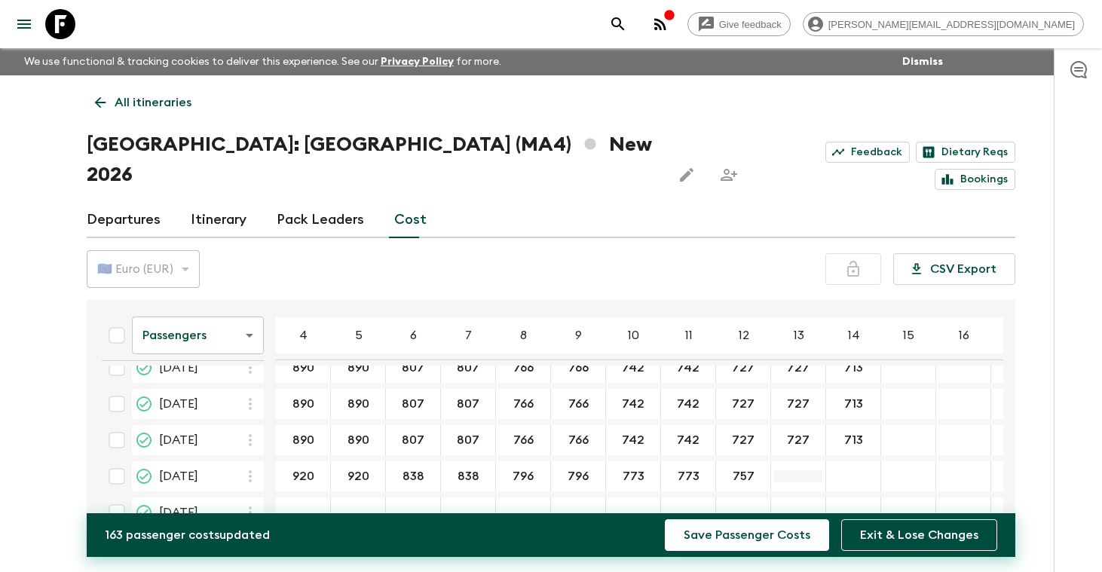
type input "757"
type input "743"
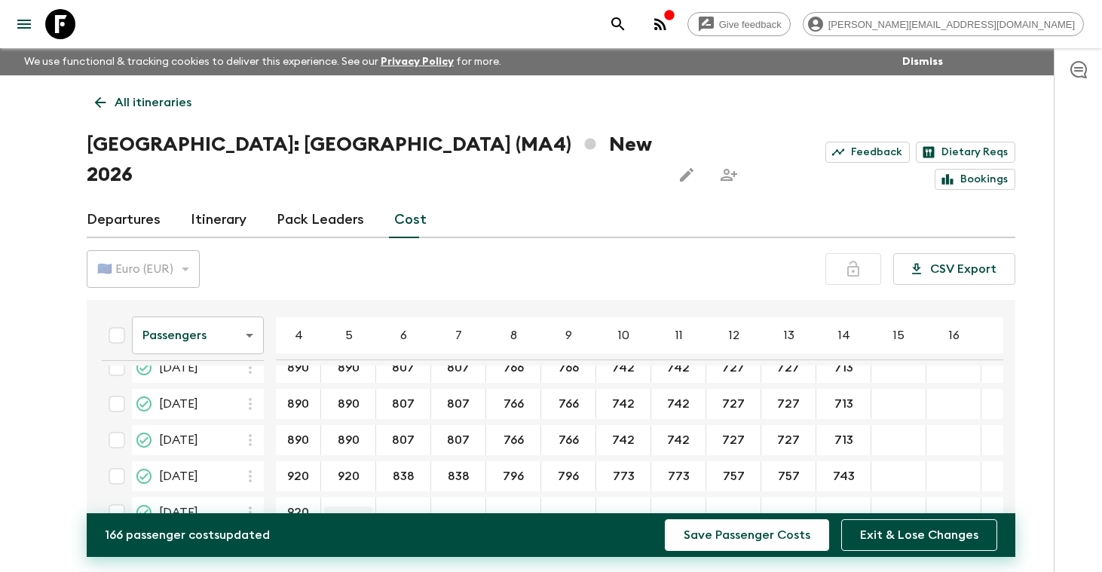
type input "920"
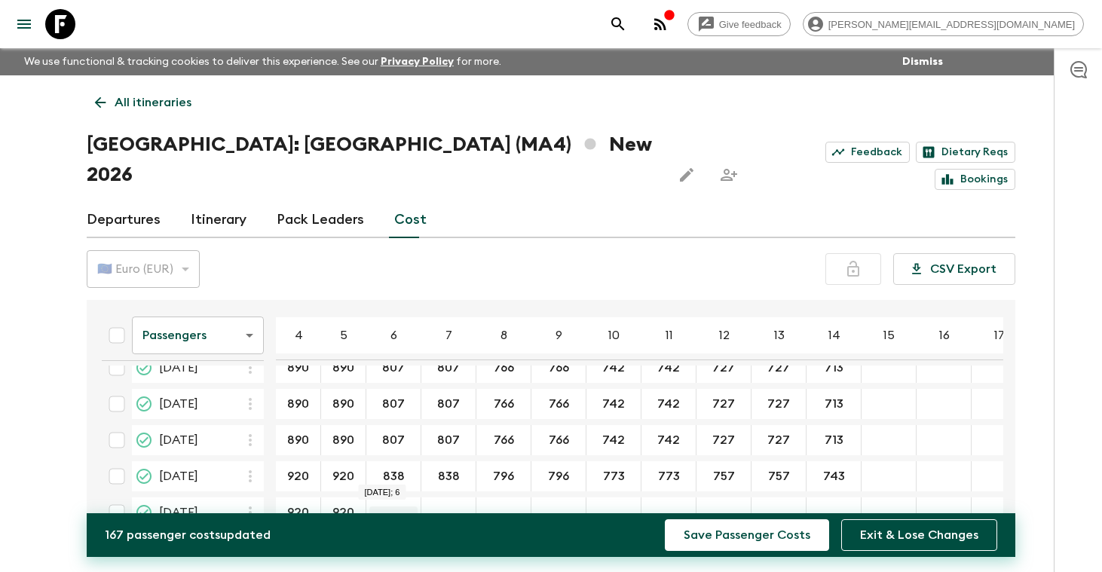
type input "920"
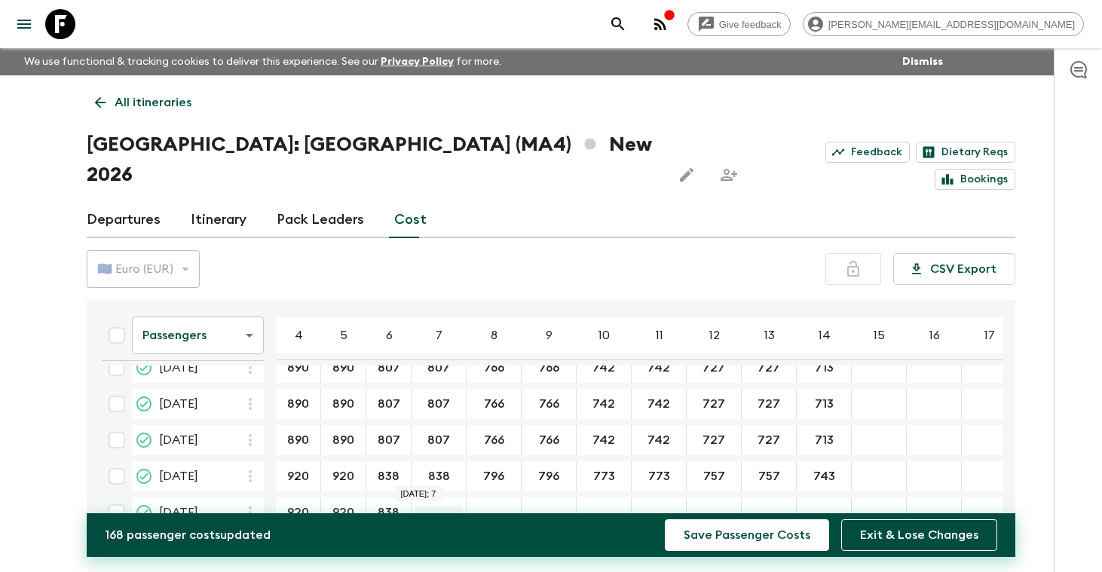
type input "838"
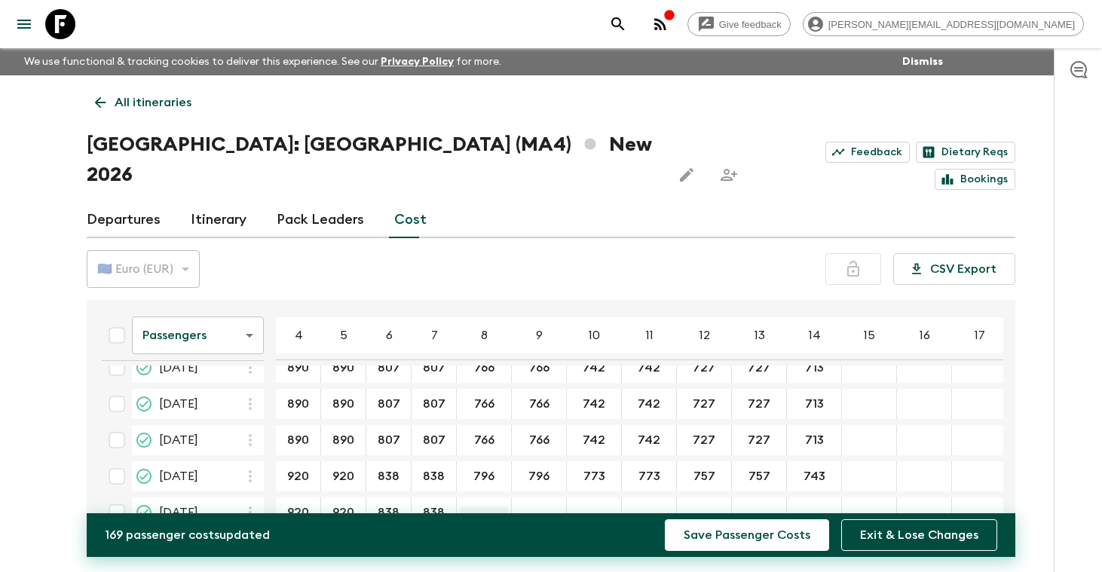
type input "838"
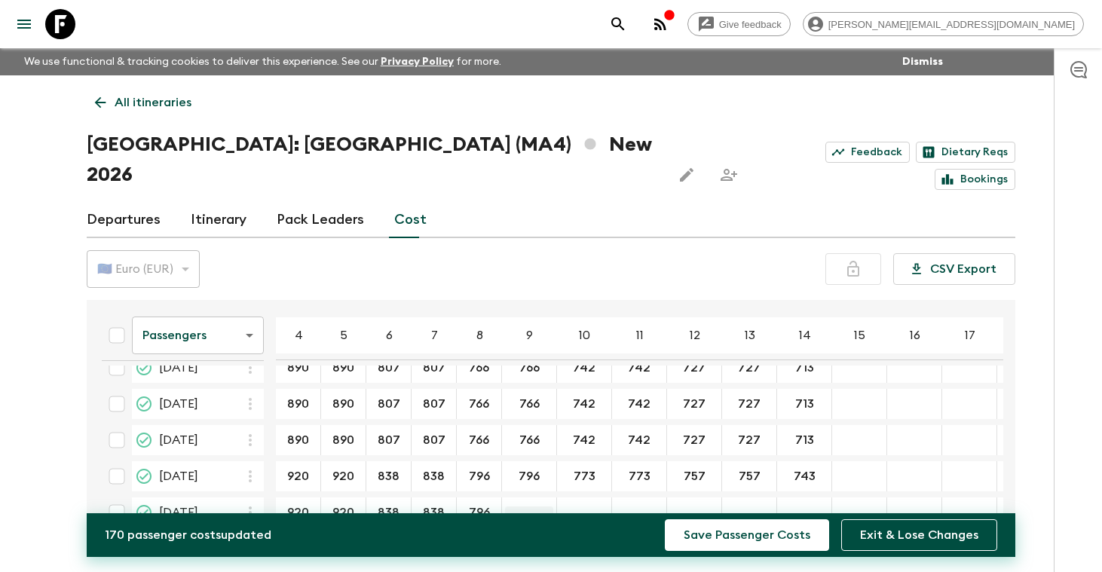
type input "796"
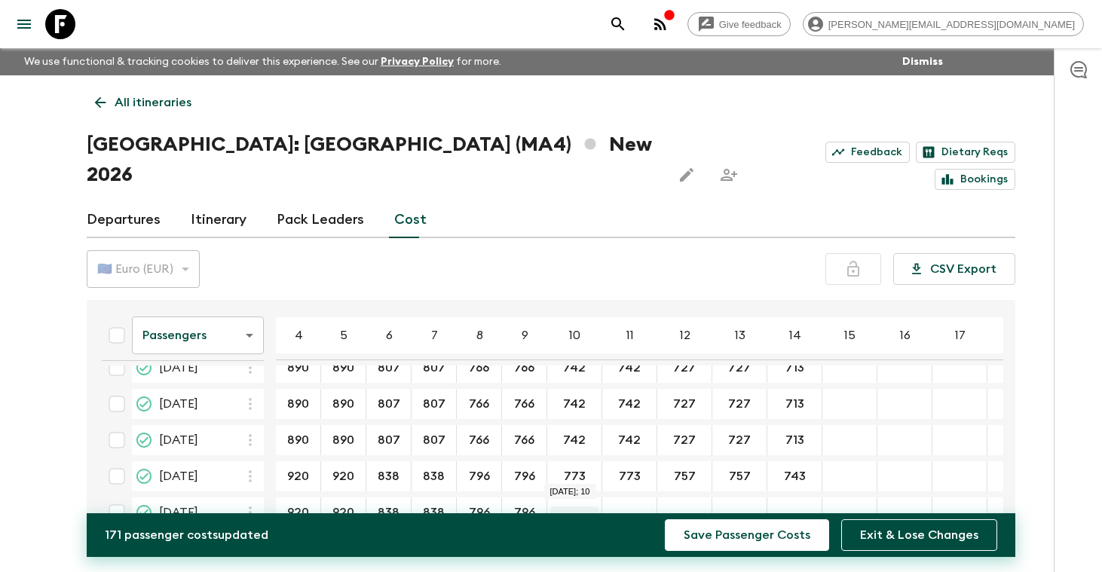
type input "796"
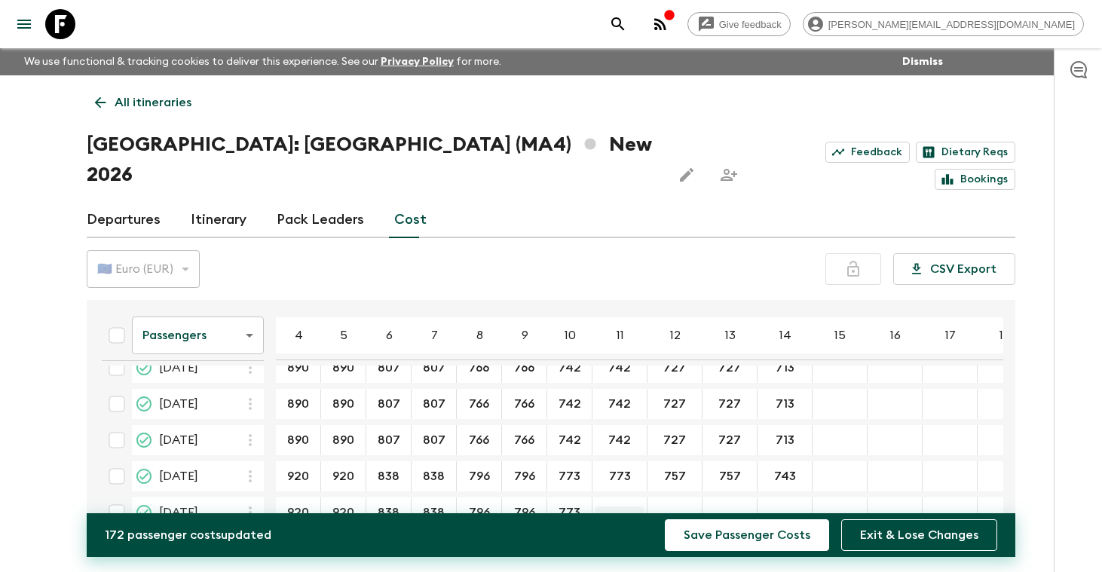
type input "773"
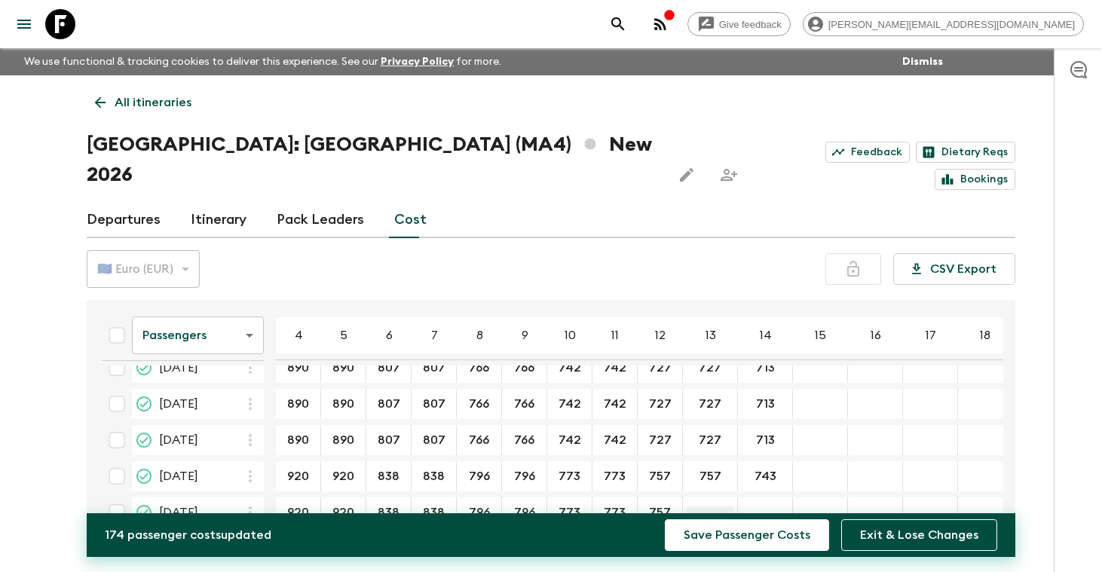
type input "757"
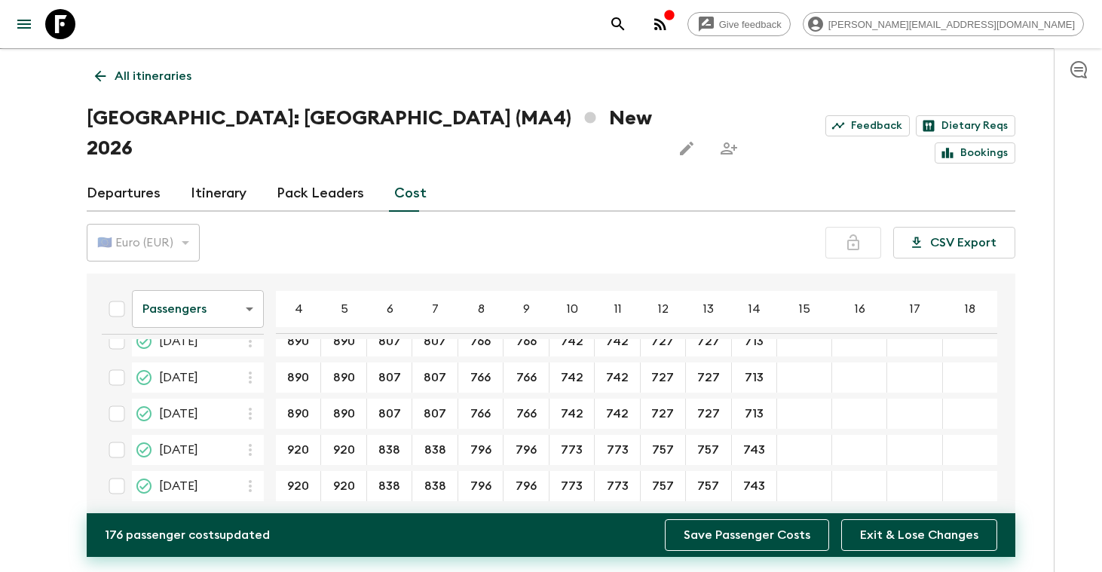
type input "743"
click at [786, 535] on button "Save Passenger Costs" at bounding box center [747, 536] width 164 height 32
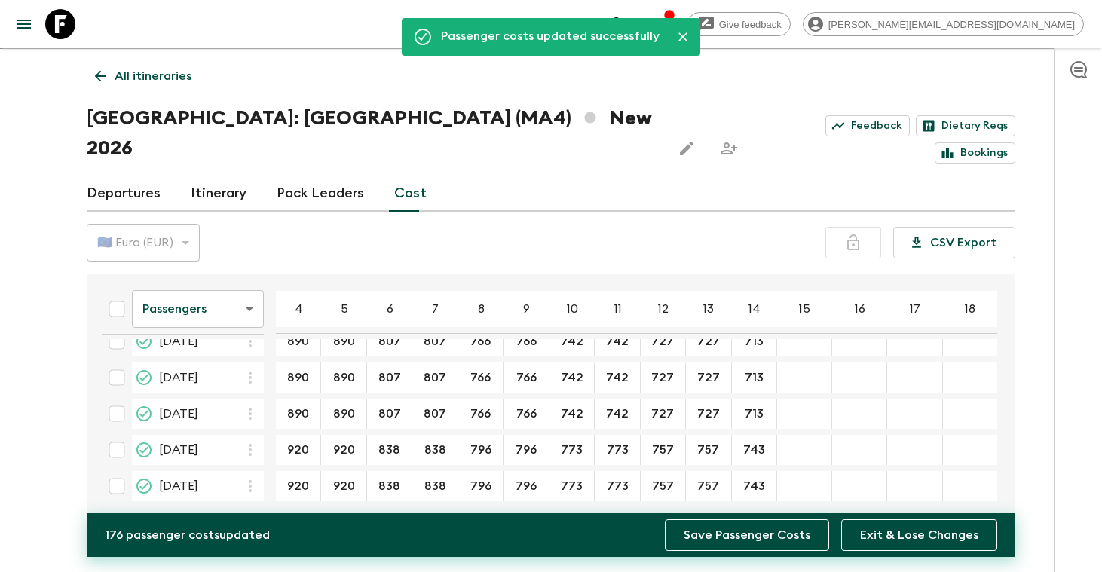
scroll to position [417, 0]
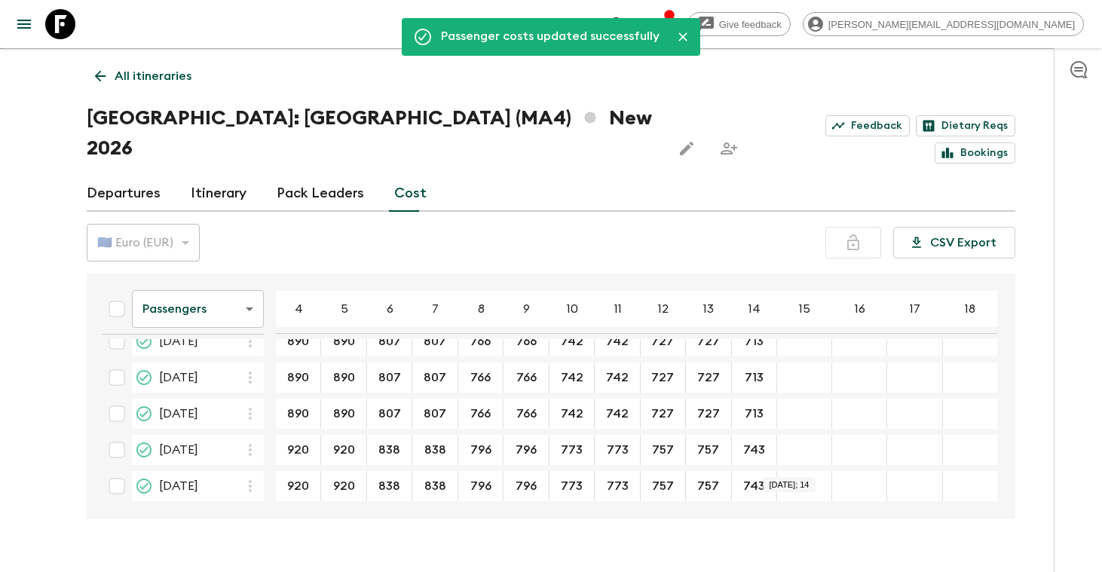
click at [249, 272] on body "Give feedback [PERSON_NAME][EMAIL_ADDRESS][DOMAIN_NAME] We use functional & tra…" at bounding box center [551, 288] width 1102 height 629
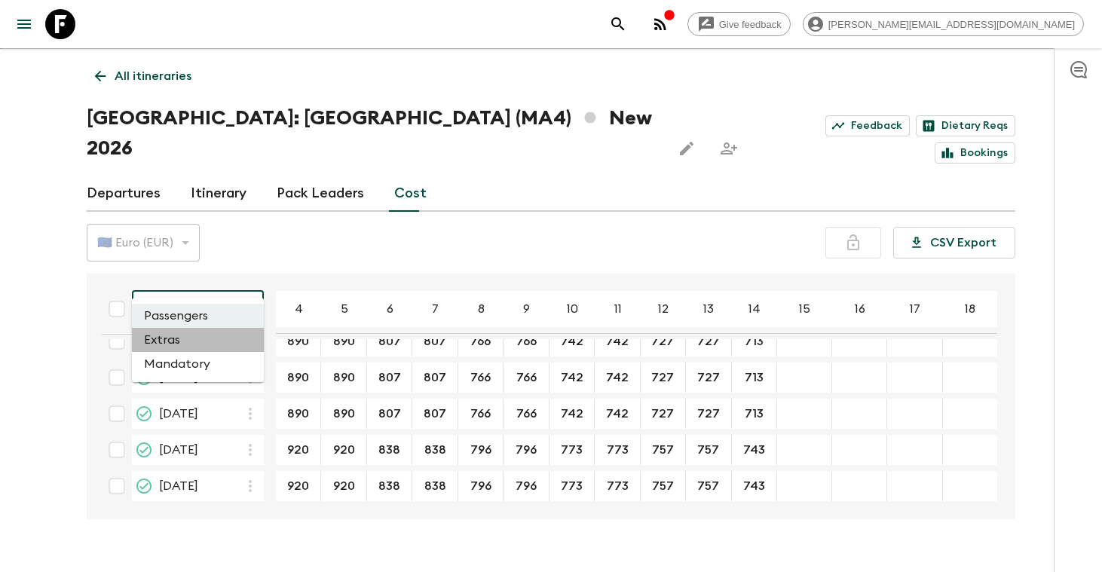
click at [192, 341] on li "Extras" at bounding box center [198, 340] width 132 height 24
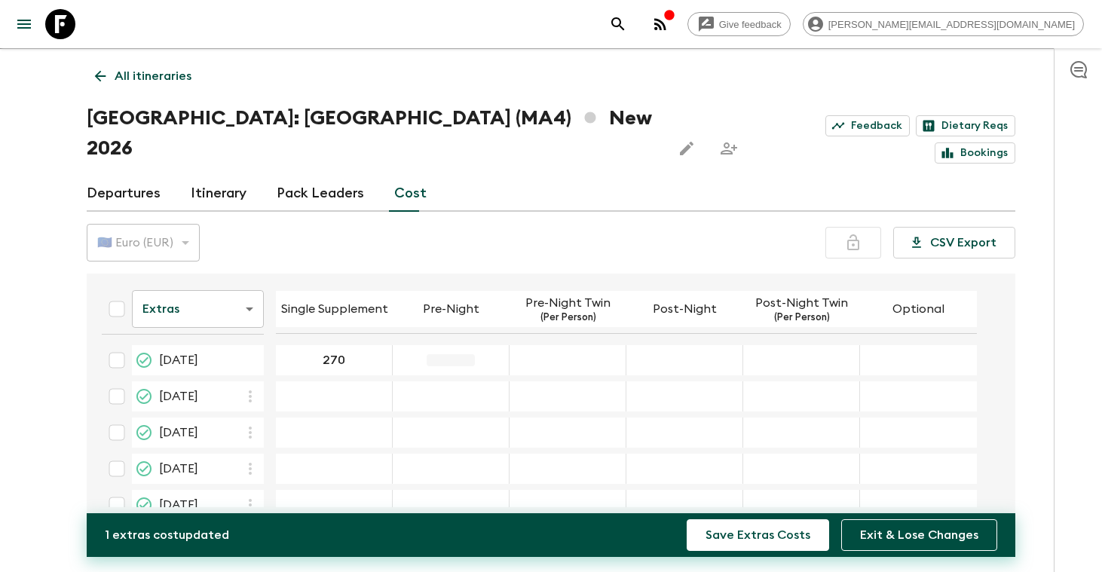
type input "270"
click at [495, 224] on div "🇪🇺 Euro (EUR) EUR ​ CSV Export" at bounding box center [551, 243] width 929 height 38
type input "270"
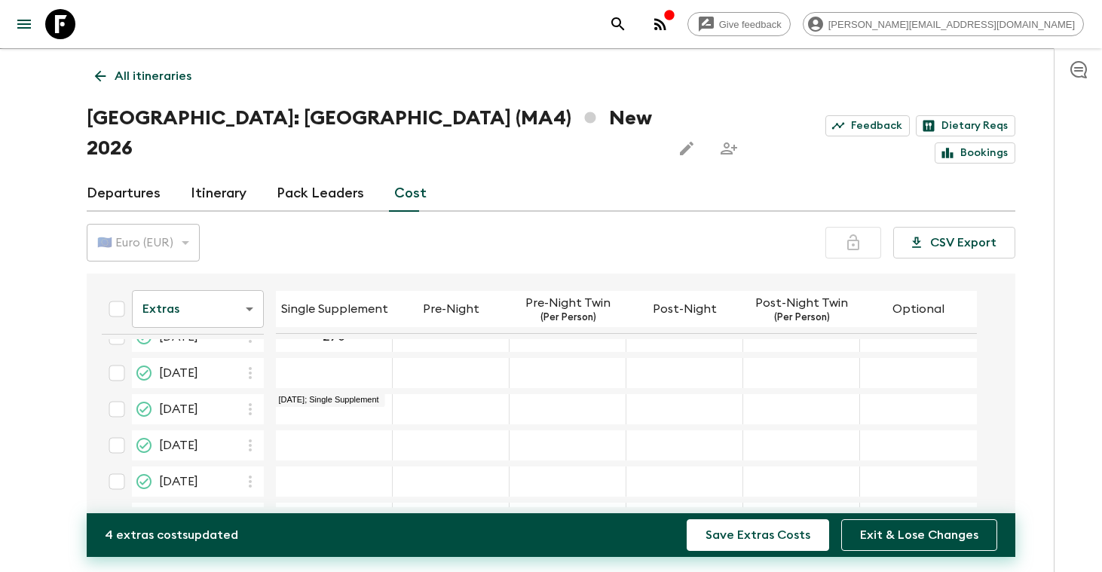
scroll to position [129, 0]
type input "270"
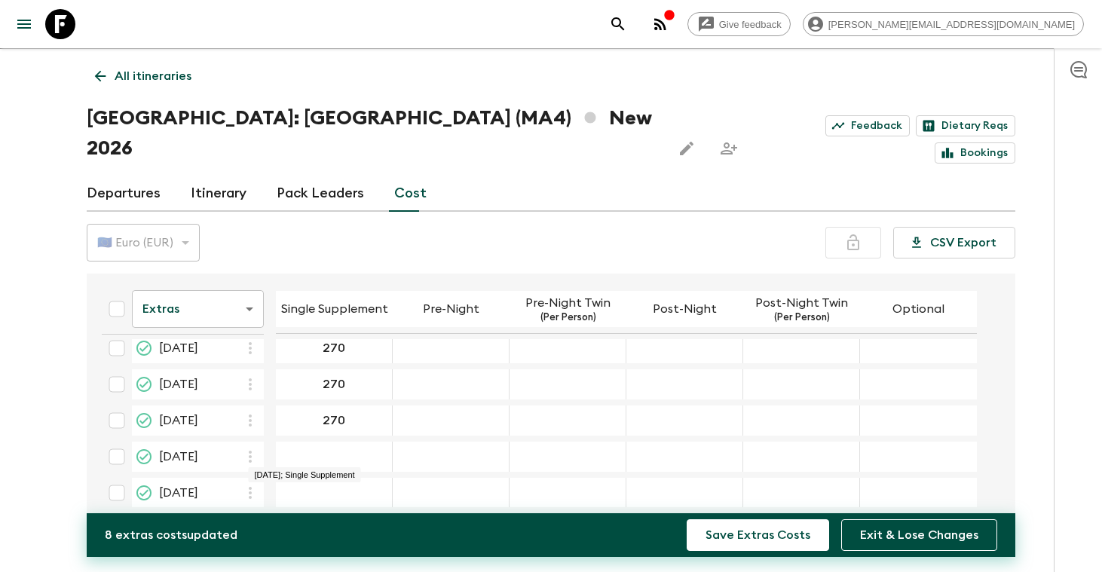
scroll to position [198, 0]
type input "270"
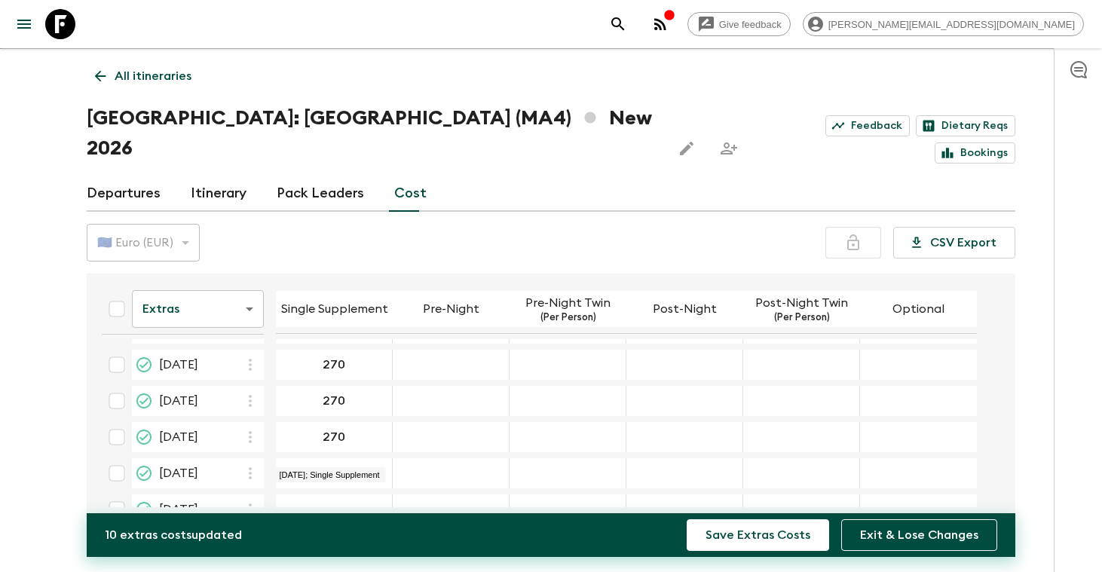
scroll to position [275, 0]
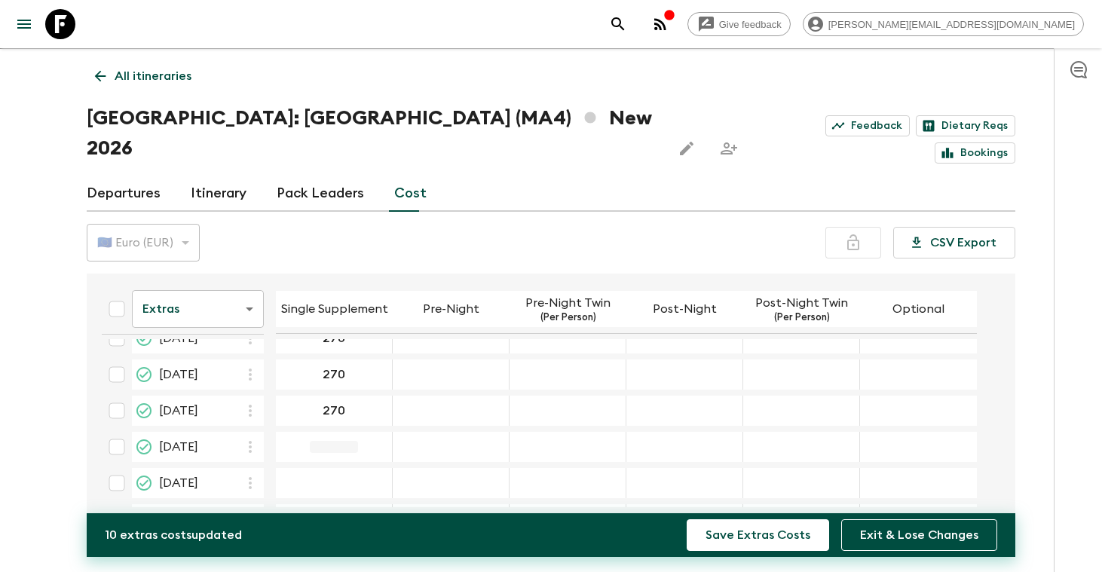
type input "270"
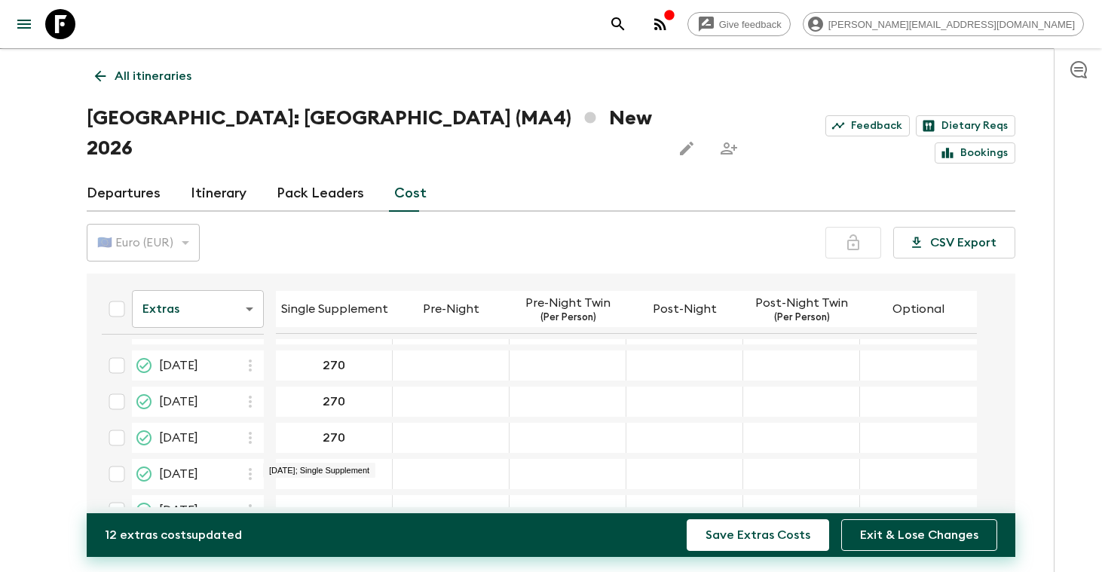
scroll to position [350, 0]
type input "270"
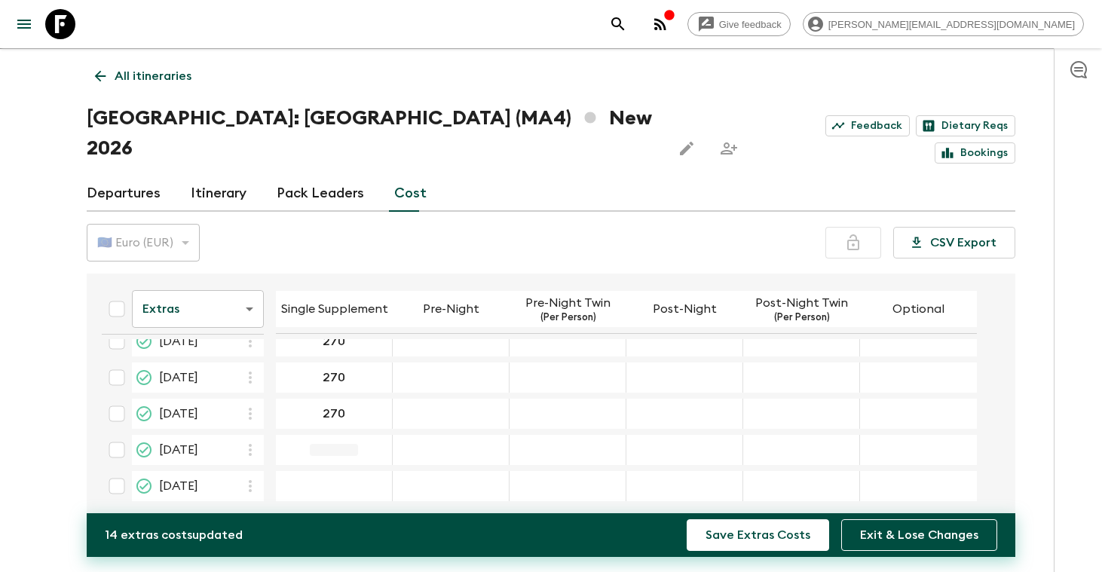
type input "270"
click at [336, 471] on div "30 Dec 2026; Single Supplement" at bounding box center [334, 486] width 117 height 30
type input "270"
click at [735, 543] on button "Save Extras Costs" at bounding box center [758, 536] width 143 height 32
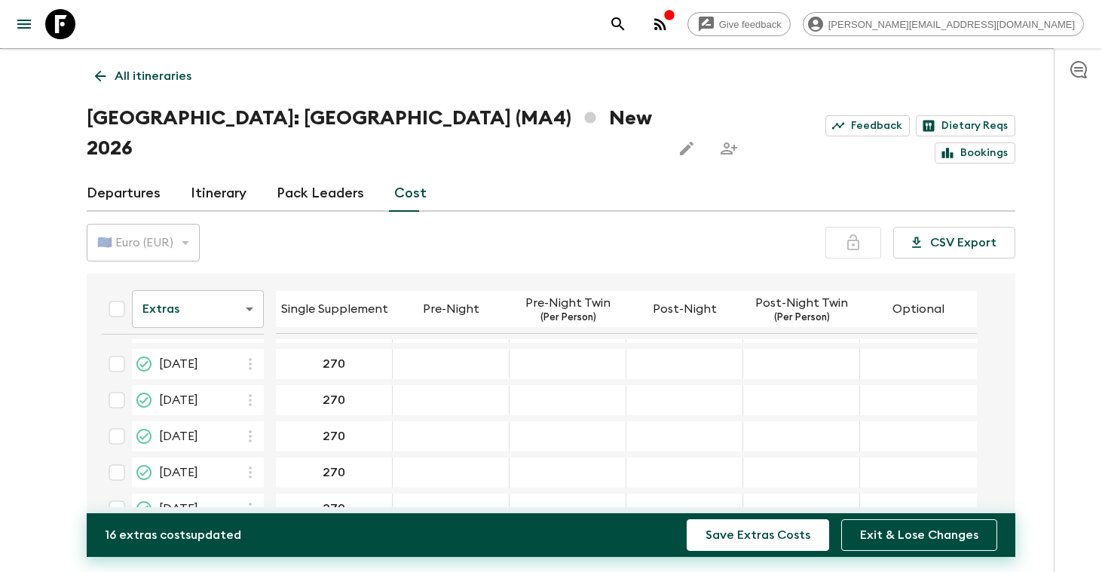
scroll to position [0, 0]
click at [452, 352] on input "14 Jan 2026; Pre-Night" at bounding box center [451, 360] width 110 height 17
type input "0"
click at [661, 345] on div "14 Jan 2026; Post-Night" at bounding box center [685, 360] width 117 height 30
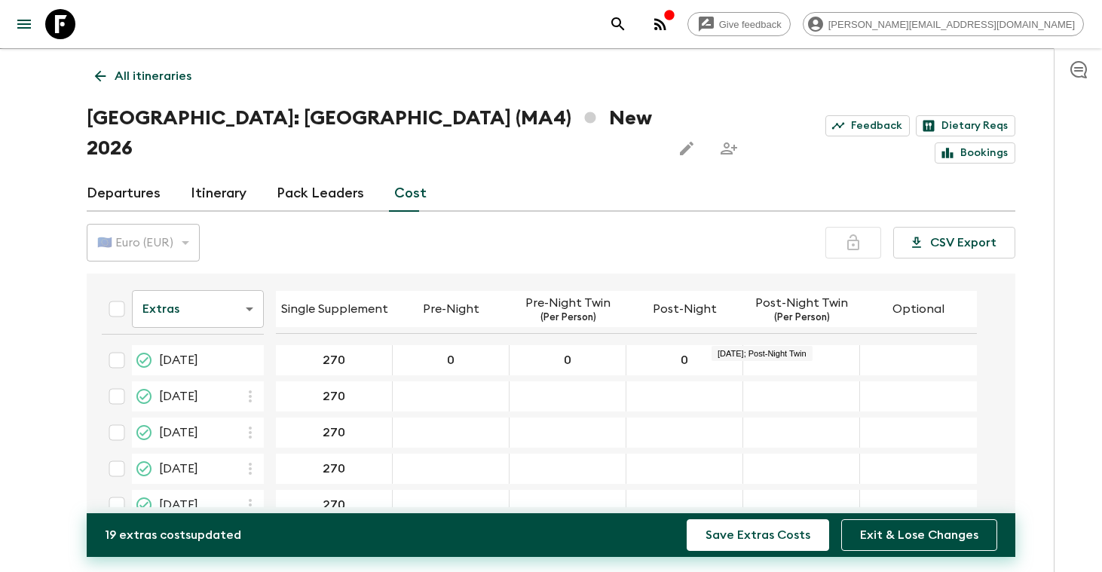
type input "0"
click at [772, 345] on div "14 Jan 2026; Post-Night Twin" at bounding box center [801, 360] width 117 height 30
type input "0"
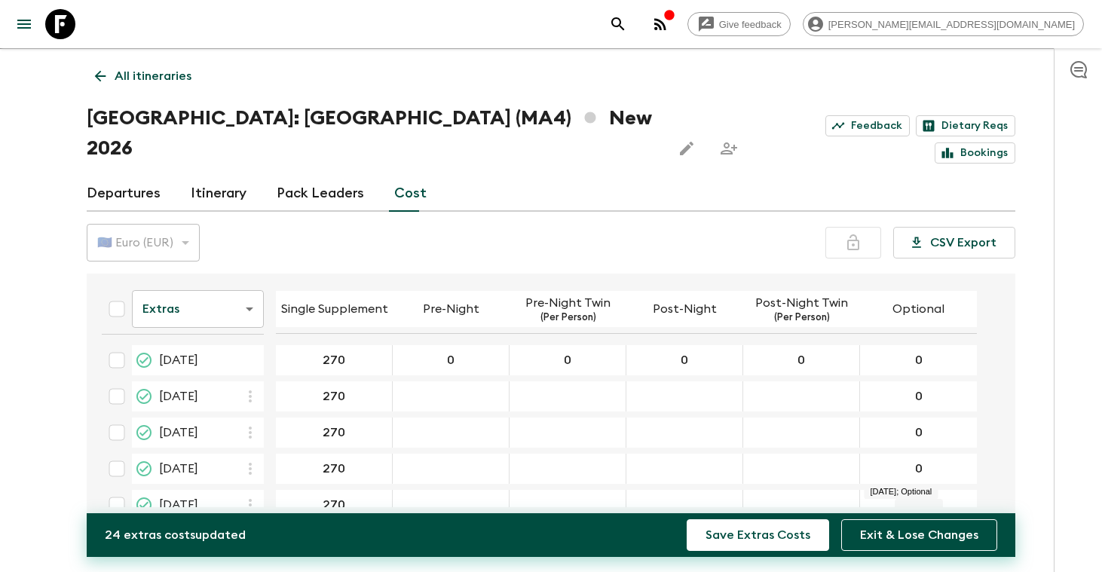
scroll to position [6, 0]
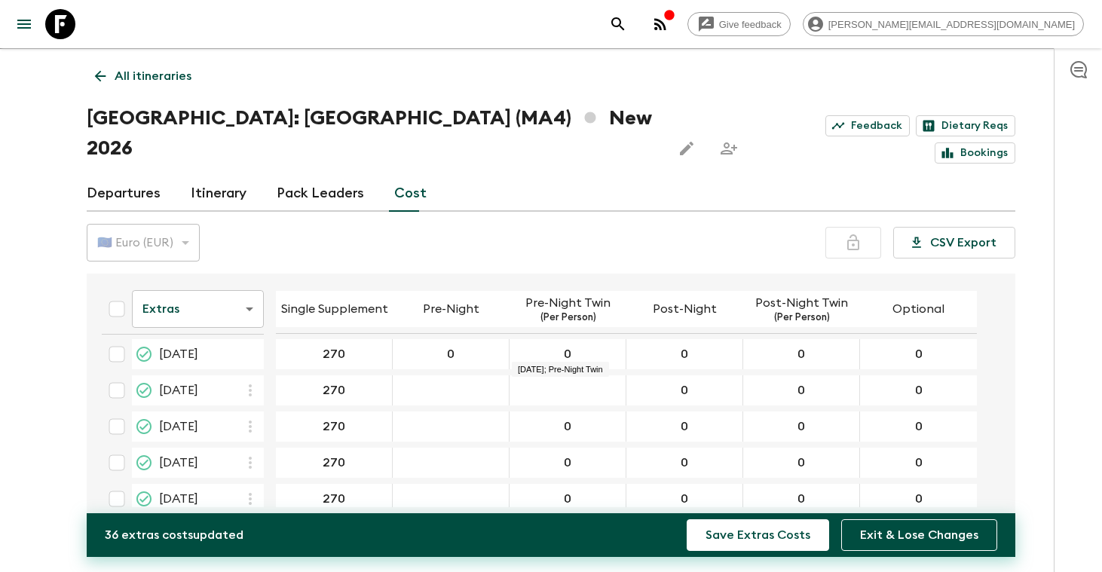
click at [571, 376] on div "25 Feb 2026; Pre-Night Twin" at bounding box center [568, 391] width 117 height 30
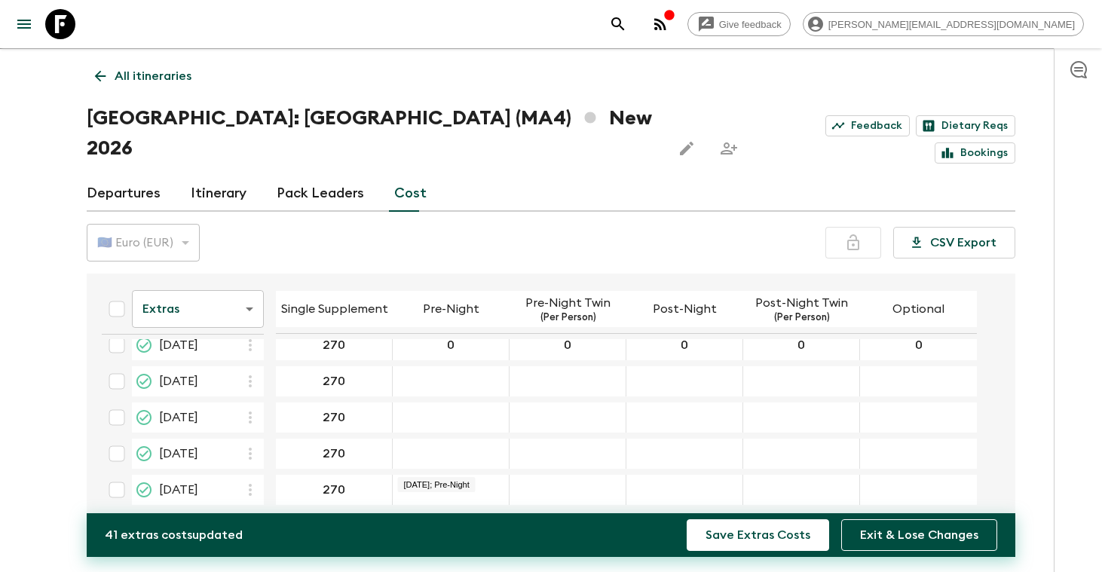
scroll to position [167, 0]
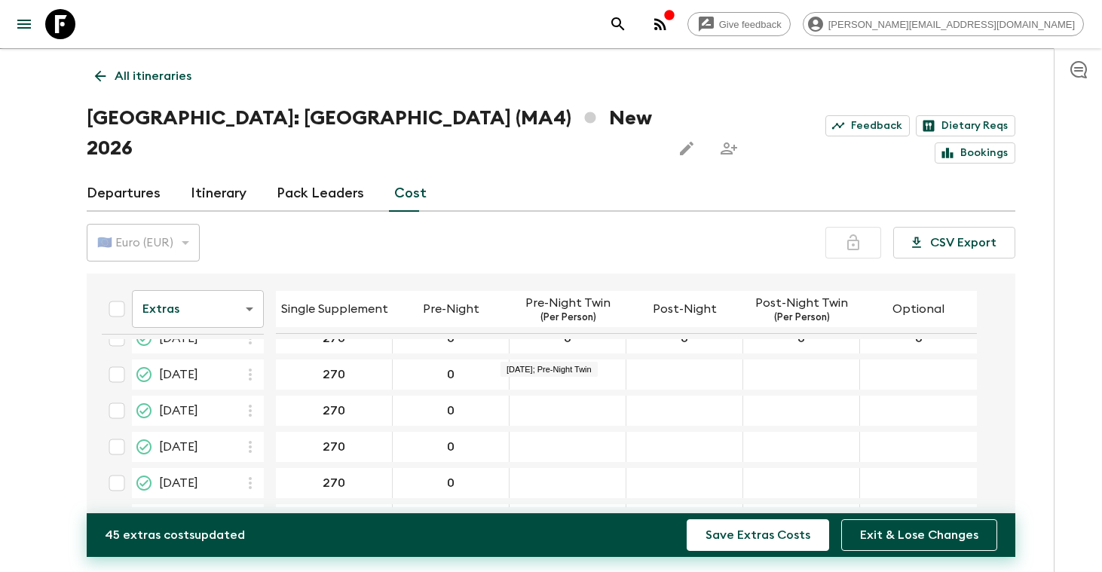
click at [560, 360] on div "20 May 2026; Pre-Night Twin" at bounding box center [568, 375] width 117 height 30
click at [799, 468] on div "04 Sep 2026; Post-Night Twin" at bounding box center [801, 483] width 117 height 30
click at [887, 468] on div "04 Sep 2026; Optional" at bounding box center [918, 483] width 117 height 30
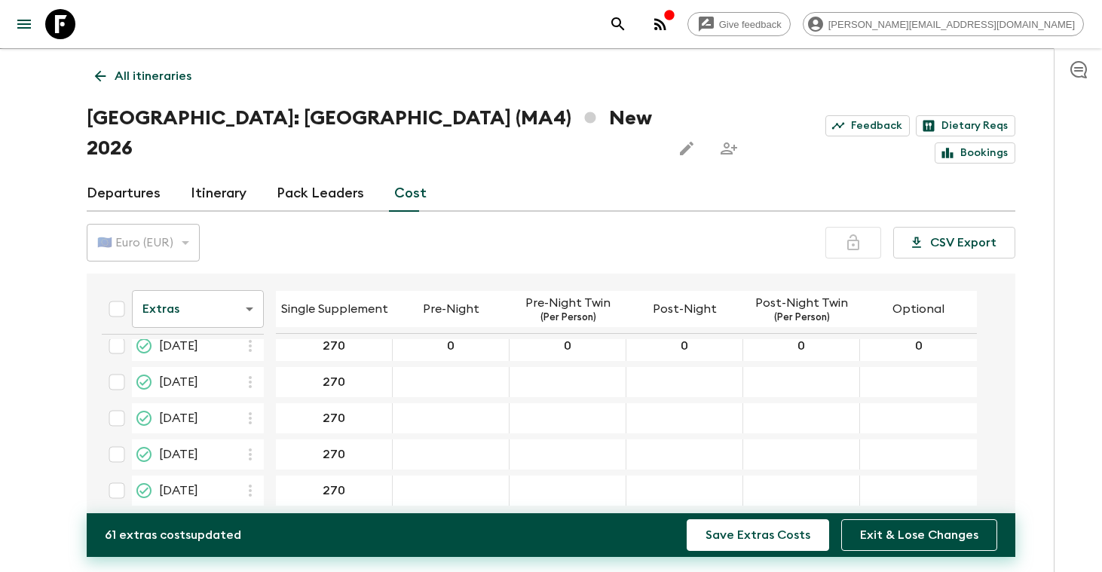
scroll to position [313, 0]
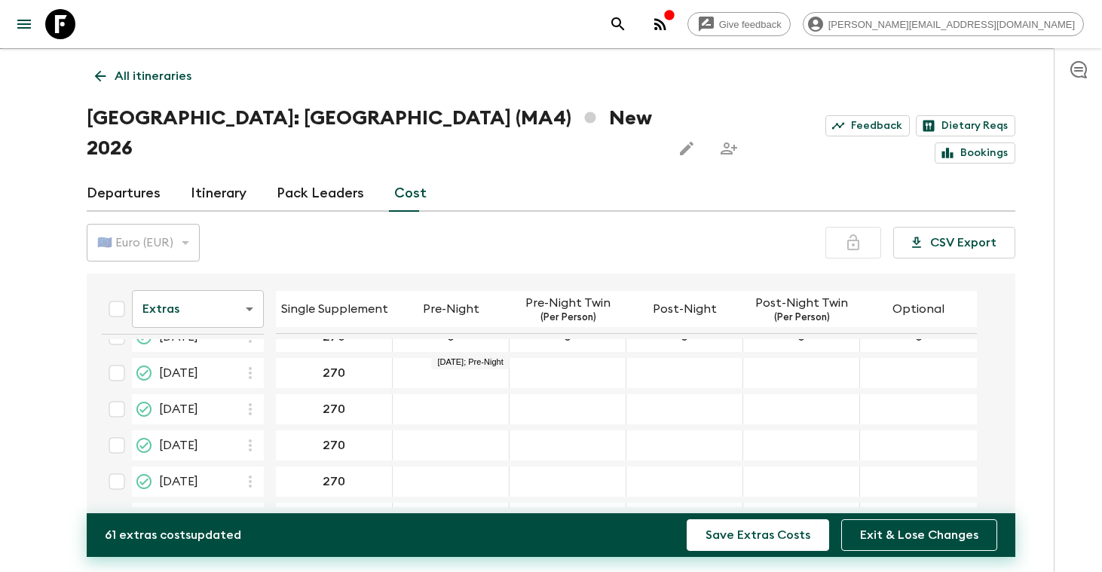
click at [481, 358] on div "18 Sep 2026; Pre-Night" at bounding box center [451, 373] width 117 height 30
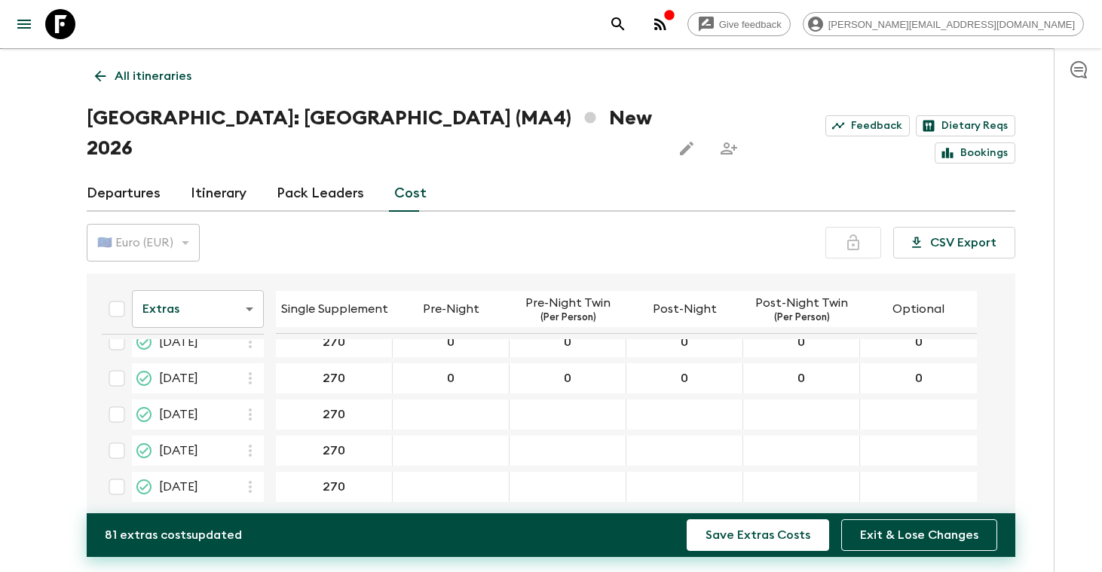
scroll to position [417, 0]
click at [682, 399] on div "25 Nov 2026; Post-Night" at bounding box center [685, 414] width 117 height 30
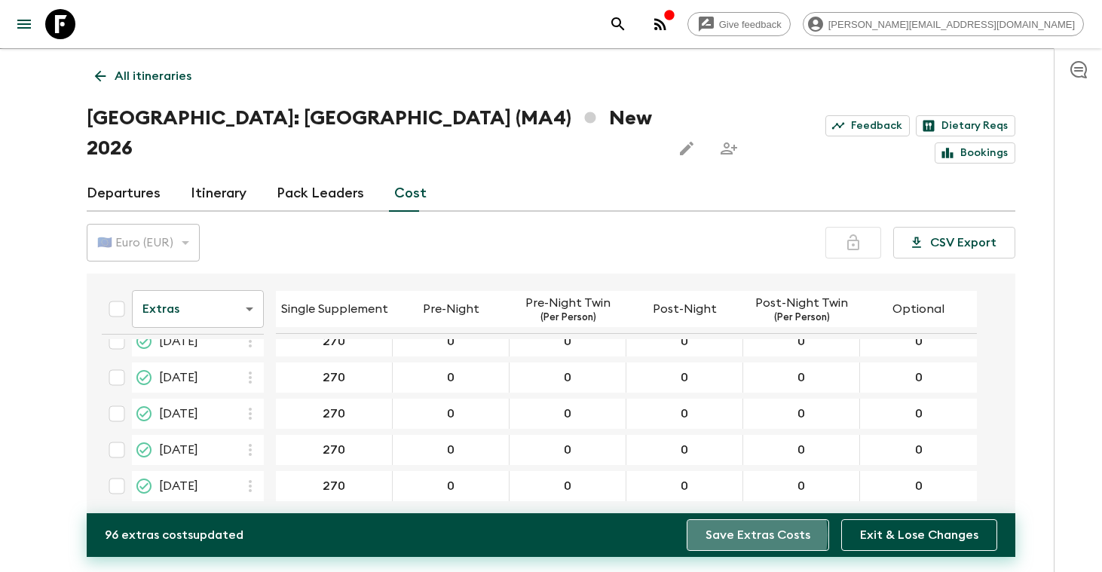
click at [743, 535] on button "Save Extras Costs" at bounding box center [758, 536] width 143 height 32
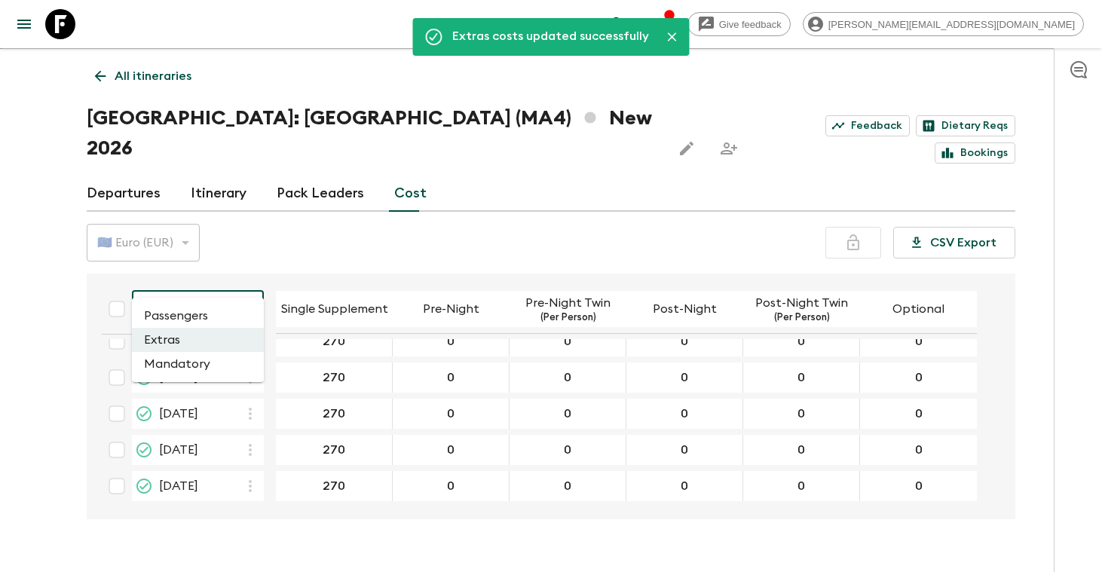
click at [251, 281] on body "Give feedback [PERSON_NAME][EMAIL_ADDRESS][DOMAIN_NAME] We use functional & tra…" at bounding box center [551, 288] width 1102 height 629
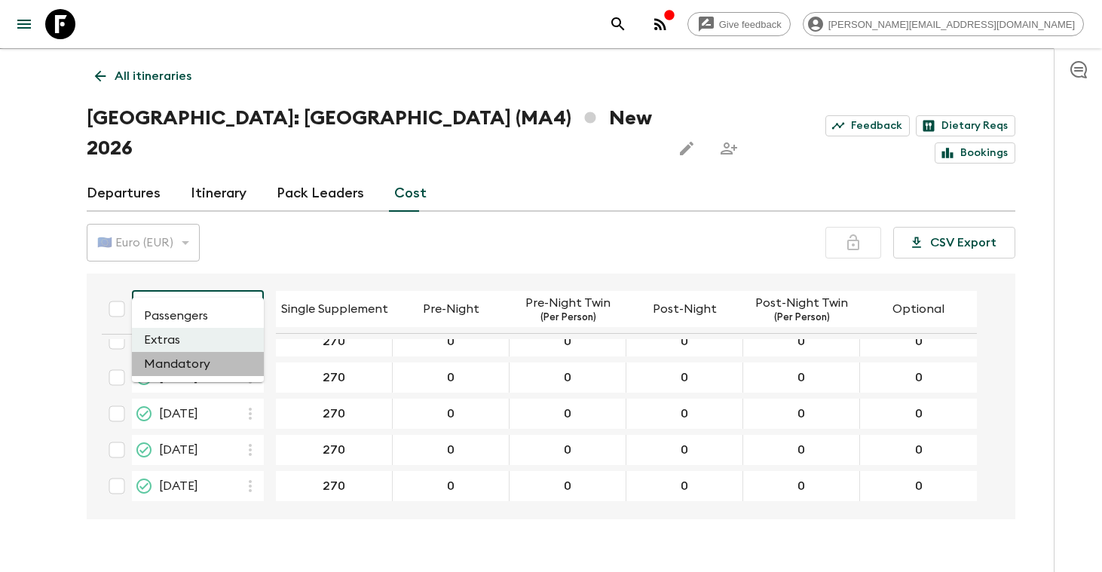
click at [204, 367] on li "Mandatory" at bounding box center [198, 364] width 132 height 24
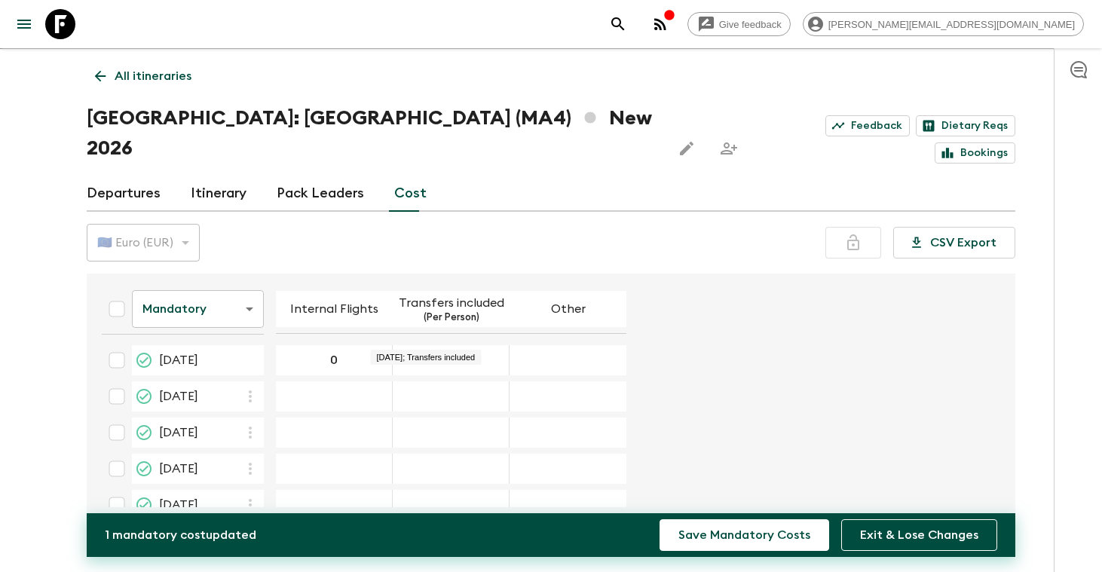
click at [436, 345] on div "14 Jan 2026; Transfers included" at bounding box center [451, 360] width 117 height 30
click at [420, 382] on div "25 Feb 2026; Transfers included" at bounding box center [451, 397] width 117 height 30
click at [434, 382] on div "25 Feb 2026; Transfers included" at bounding box center [451, 397] width 117 height 30
click at [367, 454] on div "15 Apr 2026; Internal Flights" at bounding box center [334, 469] width 117 height 30
click at [575, 454] on div "15 Apr 2026; Other" at bounding box center [568, 469] width 117 height 30
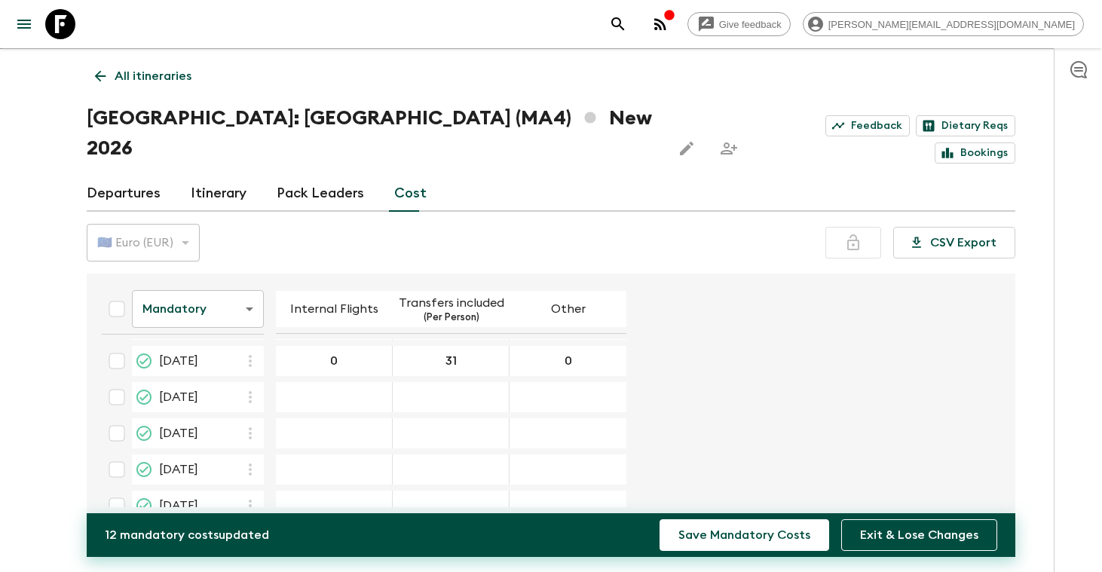
scroll to position [115, 0]
click at [342, 412] on div "20 May 2026; Internal Flights" at bounding box center [334, 427] width 117 height 30
click at [559, 412] on div "20 May 2026; Other" at bounding box center [568, 427] width 117 height 30
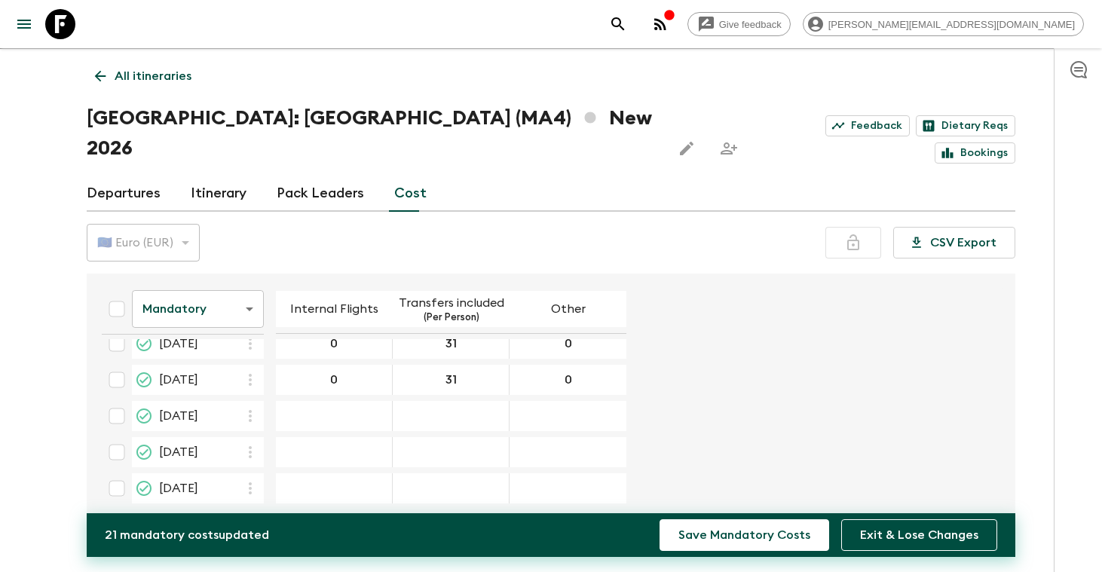
scroll to position [216, 0]
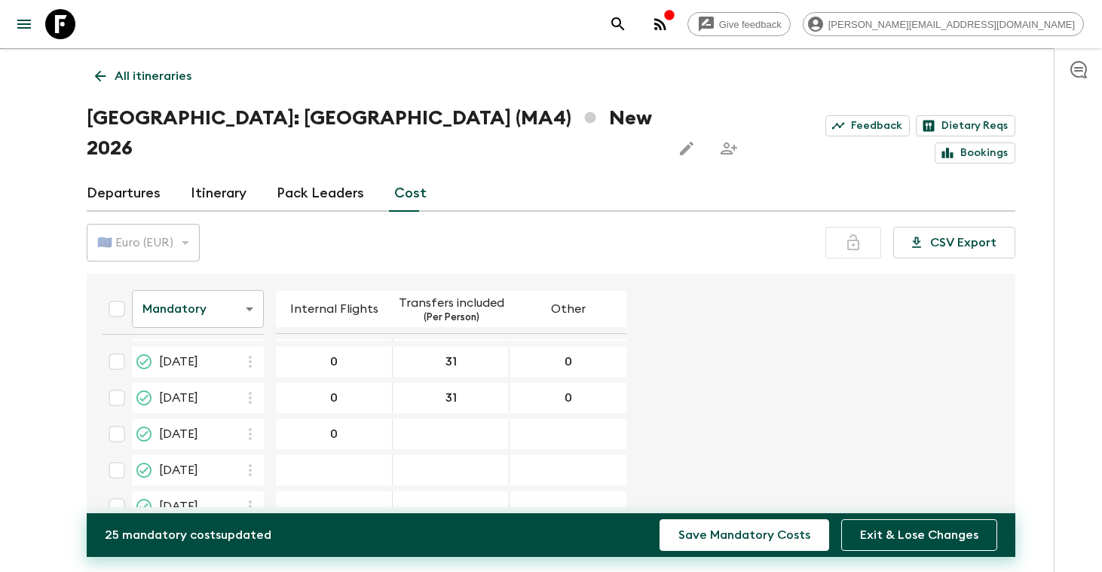
click at [458, 419] on div "04 Sep 2026; Transfers included" at bounding box center [451, 434] width 117 height 30
click at [594, 455] on div "18 Sep 2026; Other" at bounding box center [568, 470] width 117 height 30
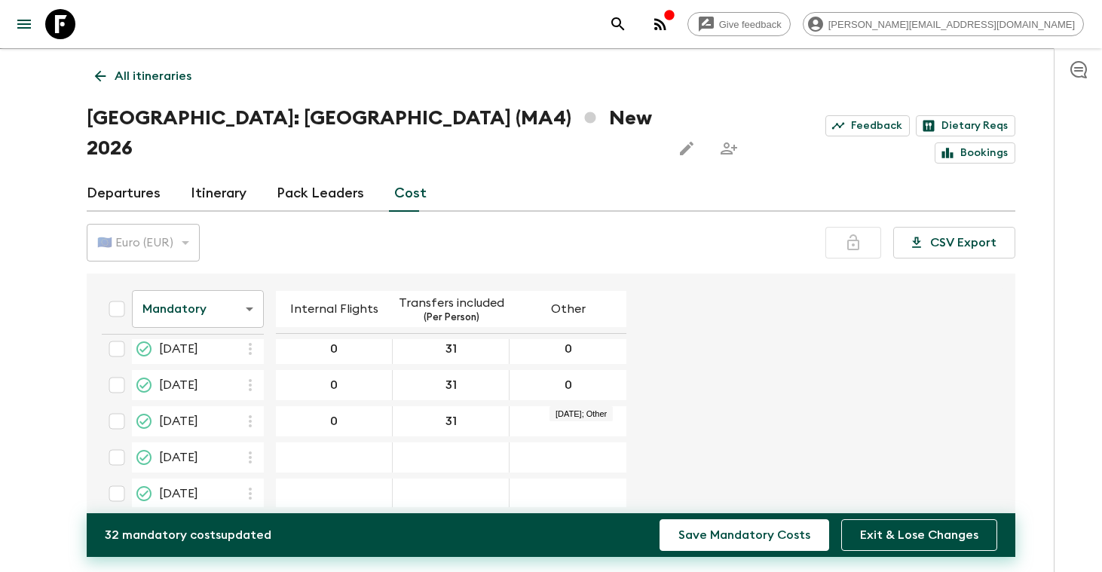
click at [592, 406] on div "25 Sep 2026; Other" at bounding box center [568, 421] width 117 height 30
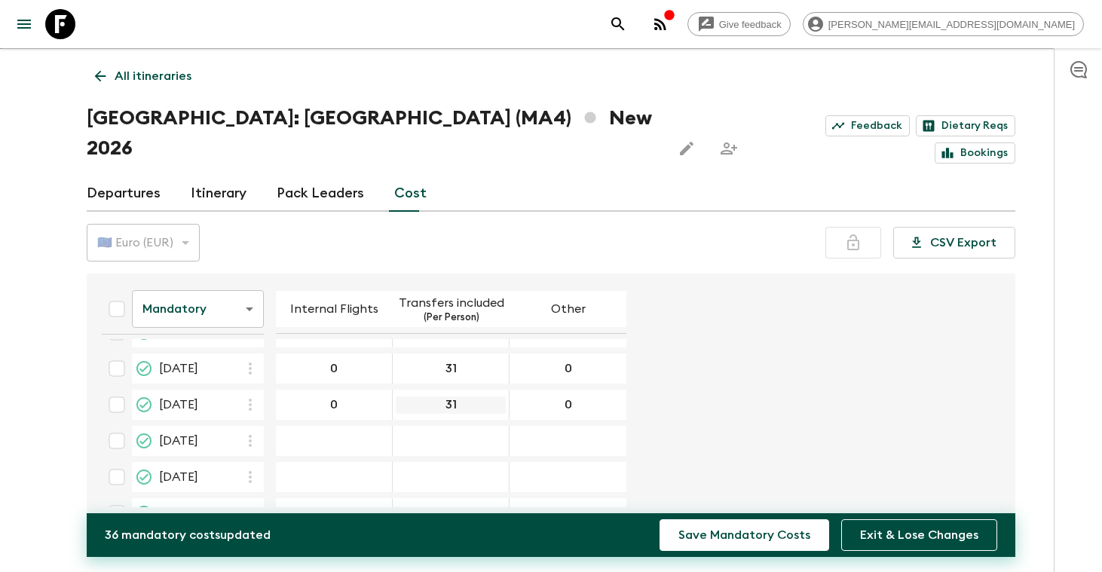
scroll to position [381, 0]
click at [434, 435] on div "25 Nov 2026; Transfers included" at bounding box center [451, 450] width 117 height 30
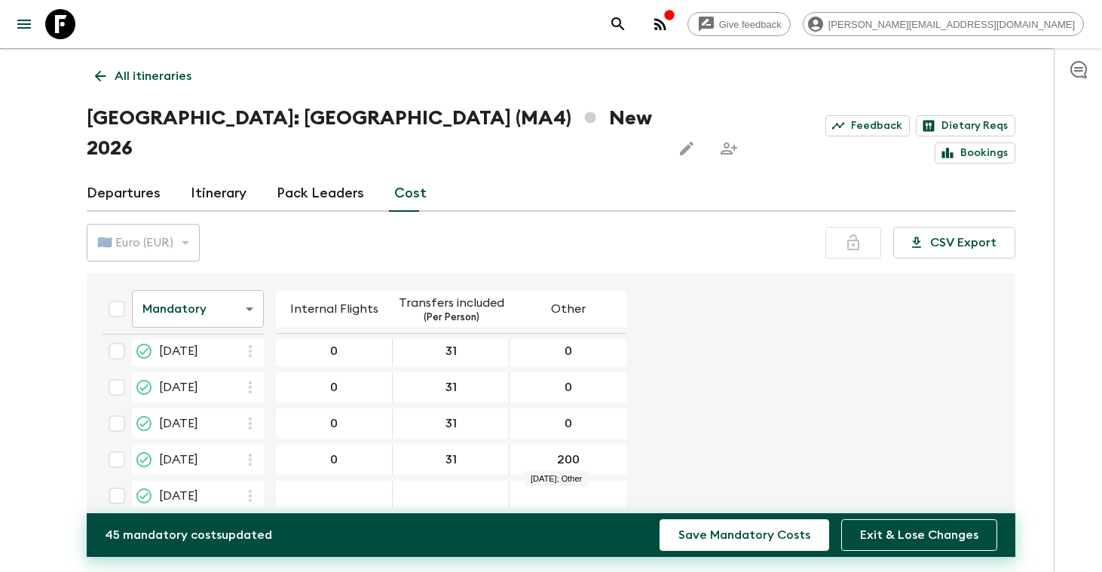
scroll to position [417, 0]
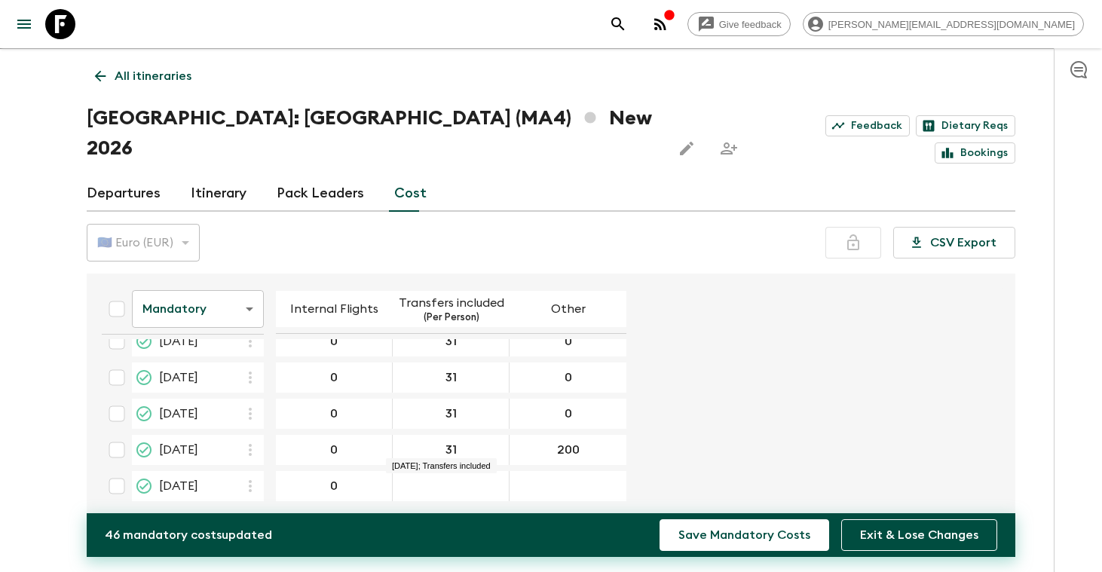
click at [452, 471] on div "30 Dec 2026; Transfers included" at bounding box center [451, 486] width 117 height 30
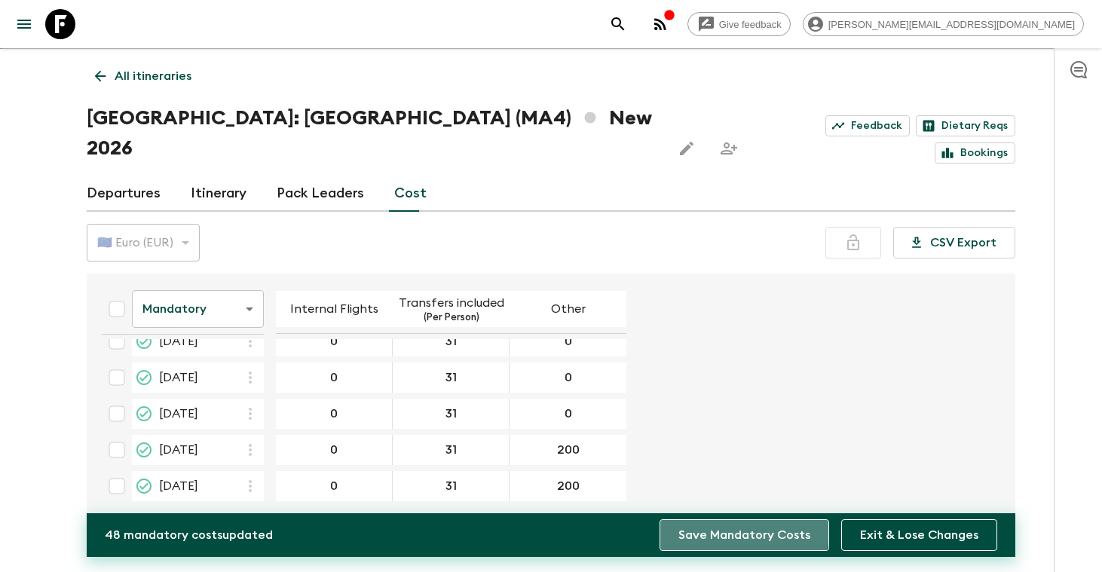
click at [725, 529] on button "Save Mandatory Costs" at bounding box center [745, 536] width 170 height 32
